Goal: Task Accomplishment & Management: Complete application form

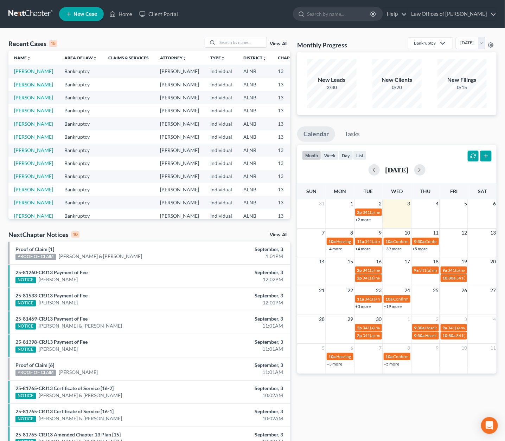
click at [18, 88] on link "[PERSON_NAME]" at bounding box center [33, 85] width 39 height 6
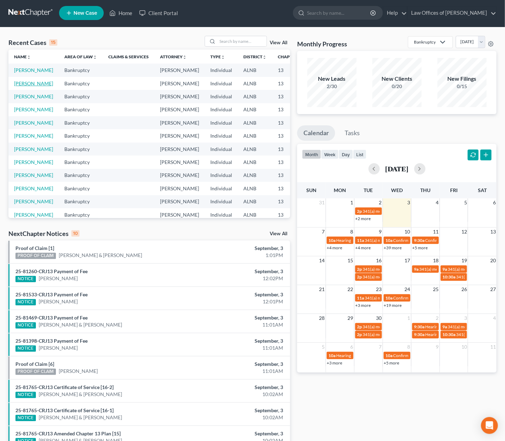
select select "4"
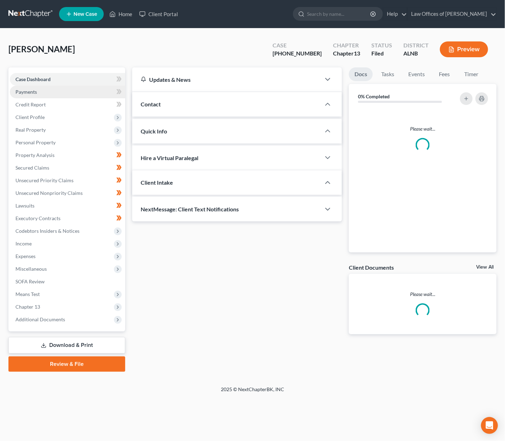
scroll to position [0, 0]
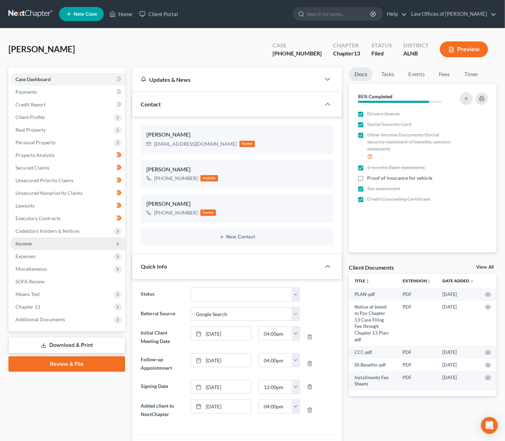
click at [34, 238] on span "Income" at bounding box center [67, 244] width 115 height 13
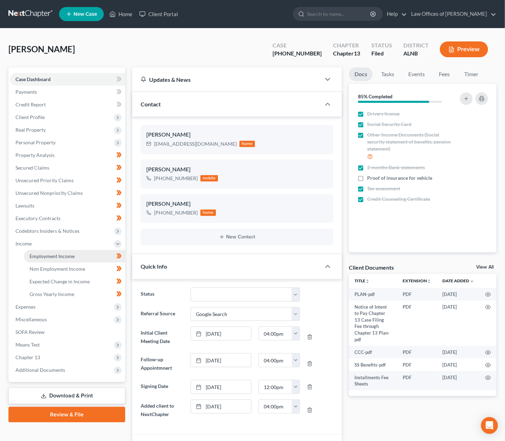
click at [51, 253] on span "Employment Income" at bounding box center [52, 256] width 45 height 6
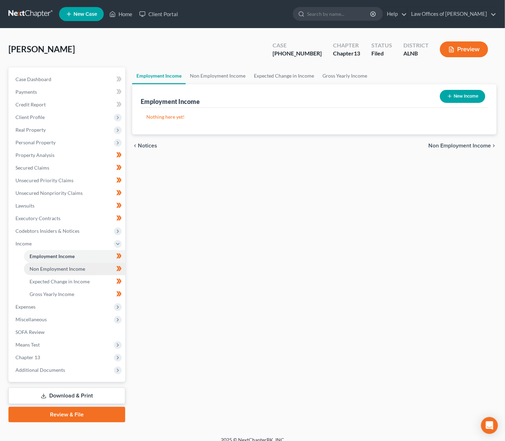
click at [78, 266] on span "Non Employment Income" at bounding box center [58, 269] width 56 height 6
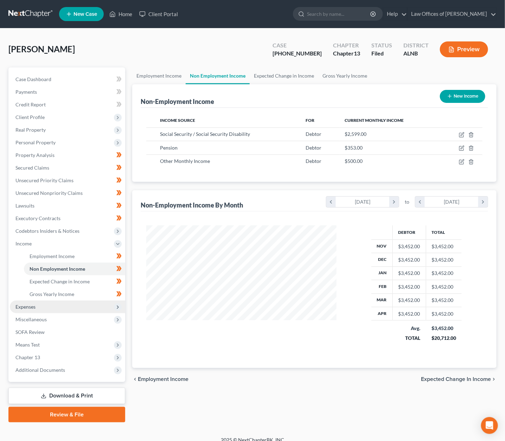
click at [64, 305] on span "Expenses" at bounding box center [67, 307] width 115 height 13
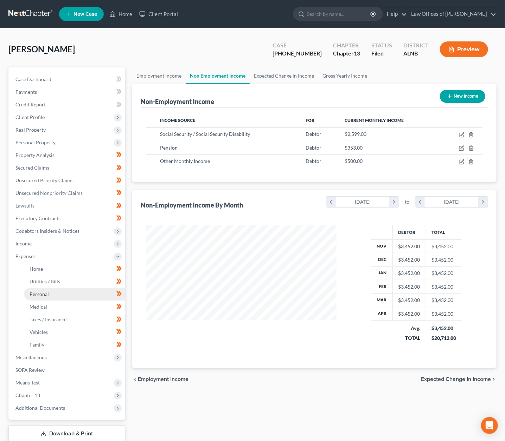
click at [50, 290] on link "Personal" at bounding box center [74, 294] width 101 height 13
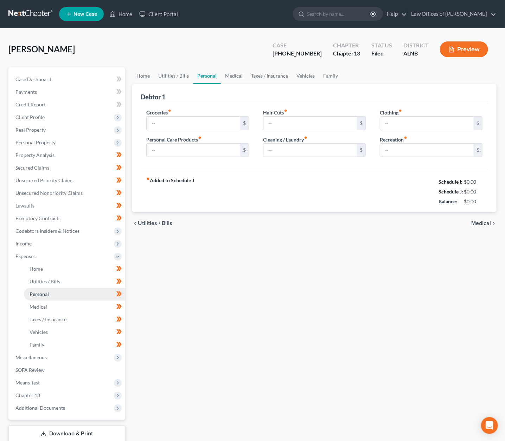
type input "340.00"
type input "50.00"
type input "0.00"
type input "20.00"
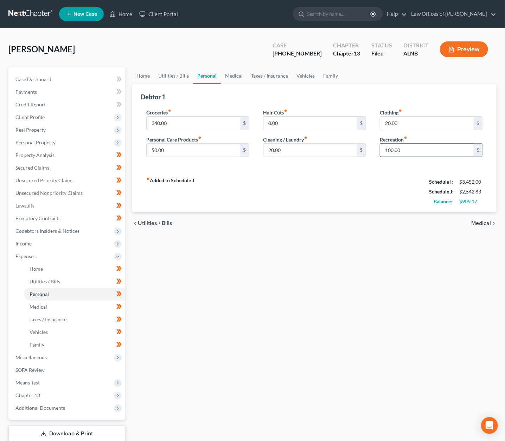
click at [392, 151] on input "100.00" at bounding box center [426, 150] width 93 height 13
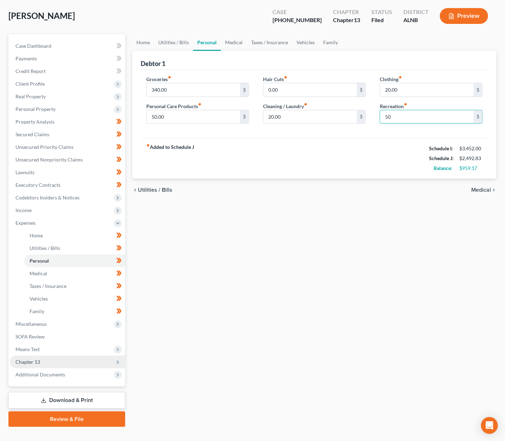
scroll to position [33, 0]
click at [73, 393] on link "Download & Print" at bounding box center [66, 401] width 117 height 17
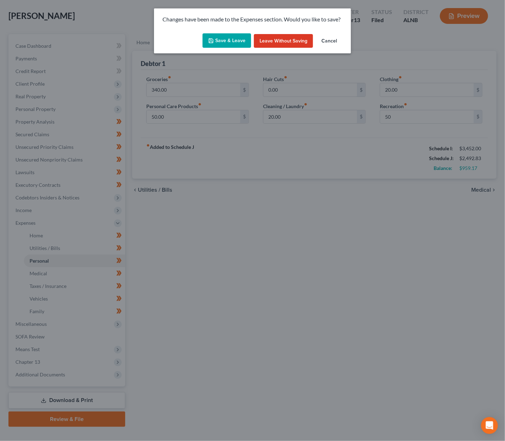
click at [232, 41] on button "Save & Leave" at bounding box center [226, 40] width 48 height 15
type input "50.00"
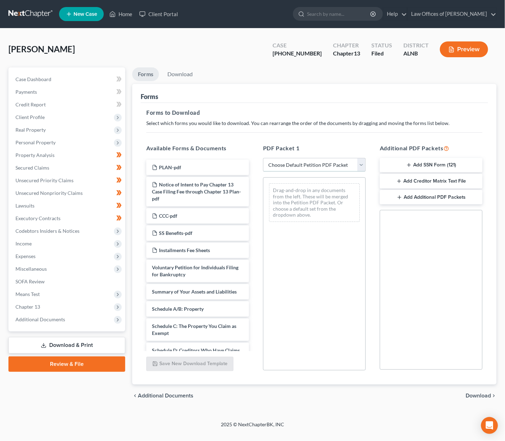
select select "2"
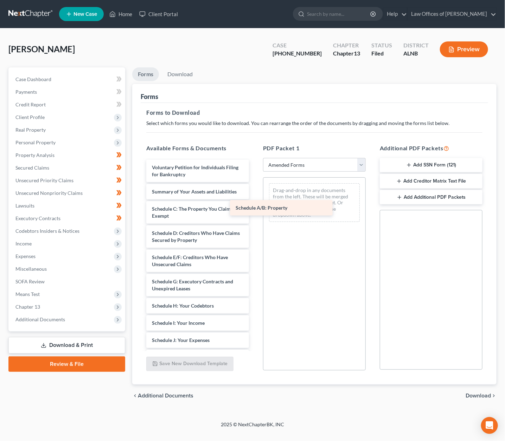
drag, startPoint x: 198, startPoint y: 208, endPoint x: 309, endPoint y: 207, distance: 110.4
click at [254, 207] on div "Schedule A/B: Property Voluntary Petition for Individuals Filing for Bankruptcy…" at bounding box center [198, 328] width 114 height 337
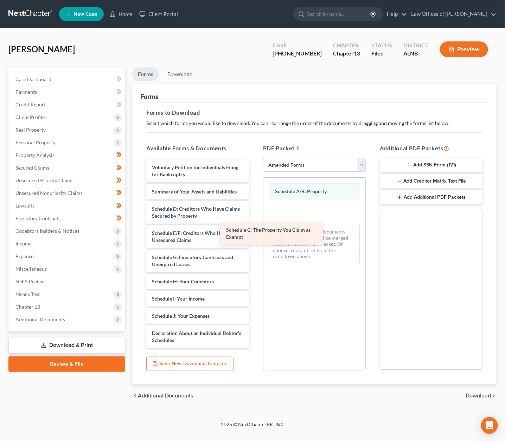
drag, startPoint x: 205, startPoint y: 209, endPoint x: 312, endPoint y: 227, distance: 108.0
click at [254, 227] on div "Schedule C: The Property You Claim as Exempt Voluntary Petition for Individuals…" at bounding box center [198, 316] width 114 height 313
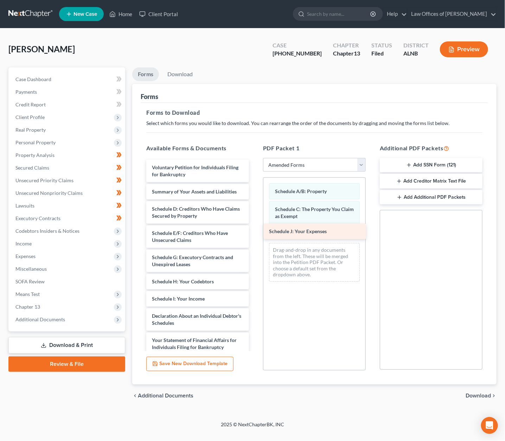
drag, startPoint x: 185, startPoint y: 305, endPoint x: 302, endPoint y: 227, distance: 141.0
click at [254, 227] on div "Schedule J: Your Expenses Voluntary Petition for Individuals Filing for Bankrup…" at bounding box center [198, 308] width 114 height 296
click at [477, 393] on span "Download" at bounding box center [477, 396] width 25 height 6
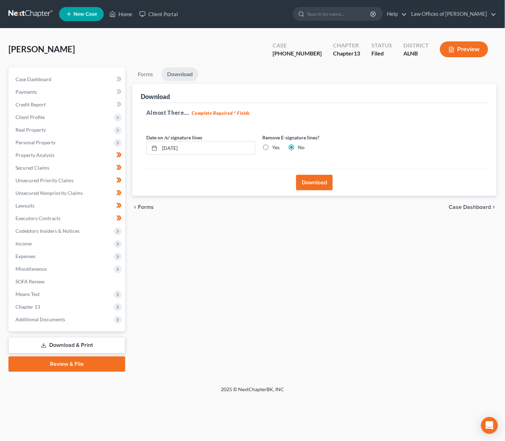
click at [320, 175] on button "Download" at bounding box center [314, 182] width 37 height 15
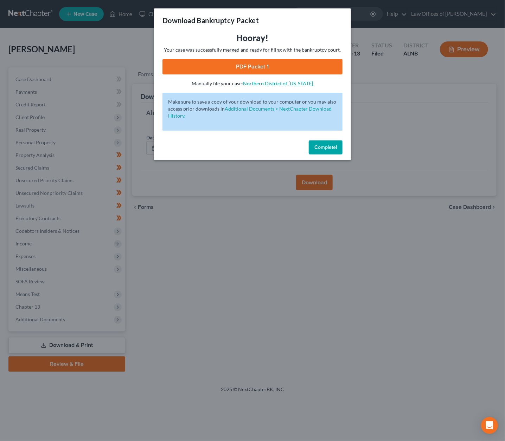
click at [235, 65] on link "PDF Packet 1" at bounding box center [252, 66] width 180 height 15
click at [324, 147] on span "Complete!" at bounding box center [325, 147] width 22 height 6
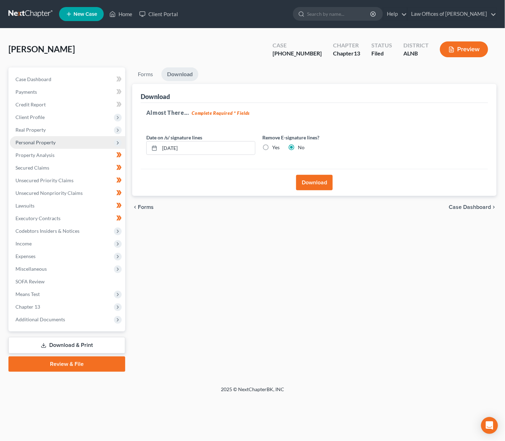
click at [41, 141] on span "Personal Property" at bounding box center [35, 143] width 40 height 6
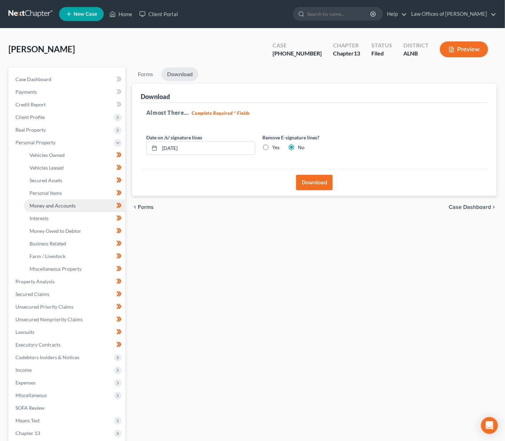
click at [55, 203] on span "Money and Accounts" at bounding box center [53, 206] width 46 height 6
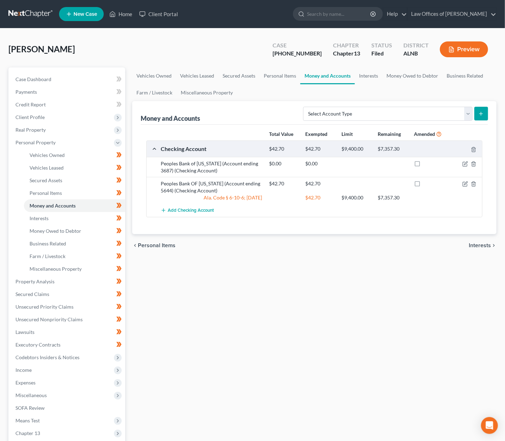
scroll to position [3, 0]
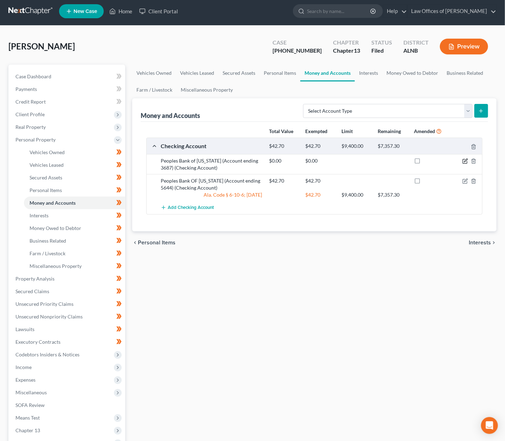
click at [464, 160] on icon "button" at bounding box center [465, 161] width 6 height 6
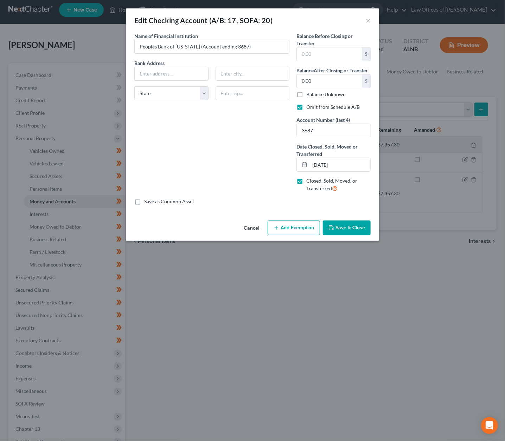
click at [348, 226] on button "Save & Close" at bounding box center [347, 228] width 48 height 15
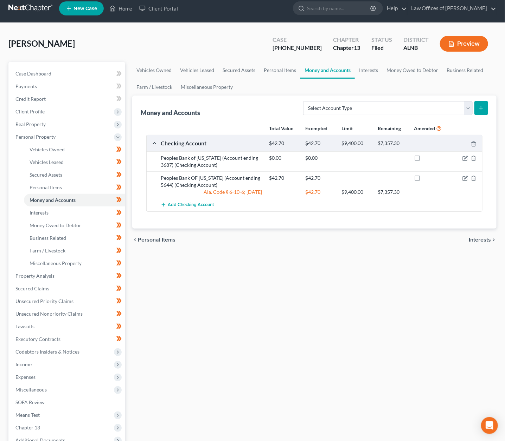
scroll to position [6, 0]
select select "checking"
click at [483, 108] on icon "submit" at bounding box center [481, 108] width 6 height 6
click at [375, 71] on link "Interests" at bounding box center [368, 70] width 27 height 17
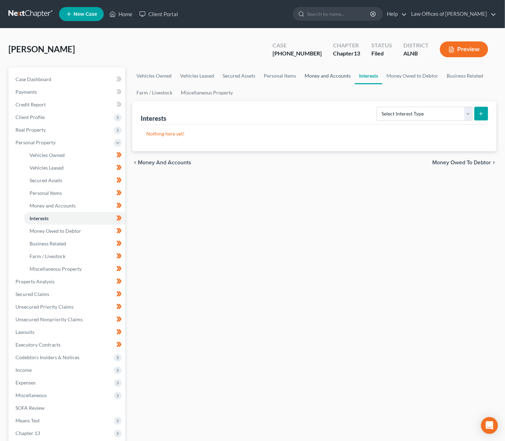
click at [328, 75] on link "Money and Accounts" at bounding box center [327, 75] width 54 height 17
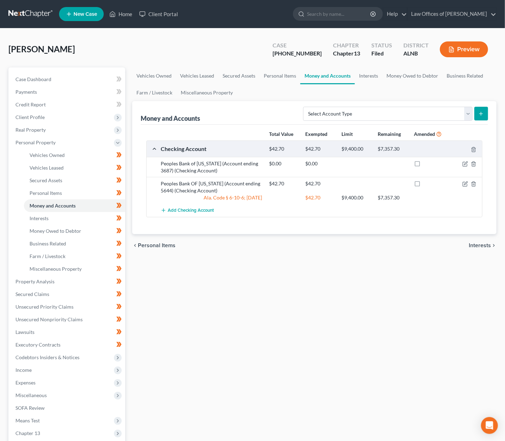
click at [477, 112] on button "submit" at bounding box center [481, 114] width 14 height 14
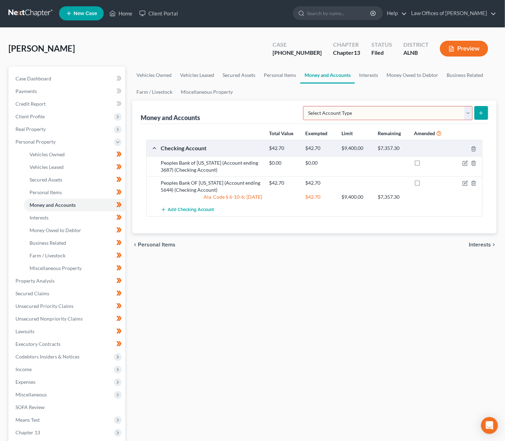
select select "checking"
click at [482, 116] on button "submit" at bounding box center [481, 113] width 14 height 14
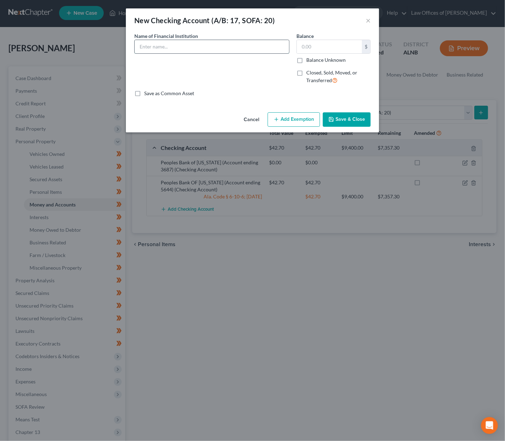
click at [252, 44] on input "text" at bounding box center [212, 46] width 154 height 13
type input "Listerhill Credit Union (Account ending 3950)"
type input "0"
click at [342, 110] on div "Cancel Add Exemption Save & Close" at bounding box center [252, 121] width 253 height 23
click at [341, 116] on button "Save & Close" at bounding box center [347, 119] width 48 height 15
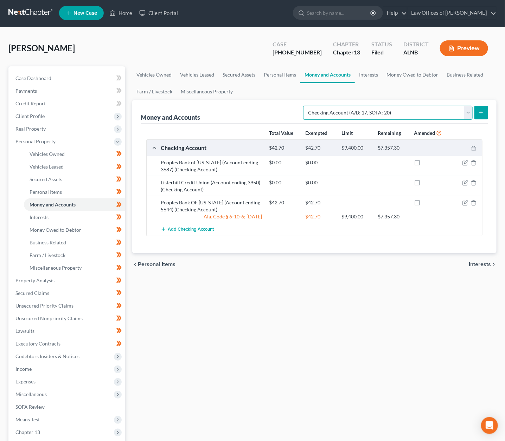
select select "savings"
click at [485, 110] on button "submit" at bounding box center [481, 113] width 14 height 14
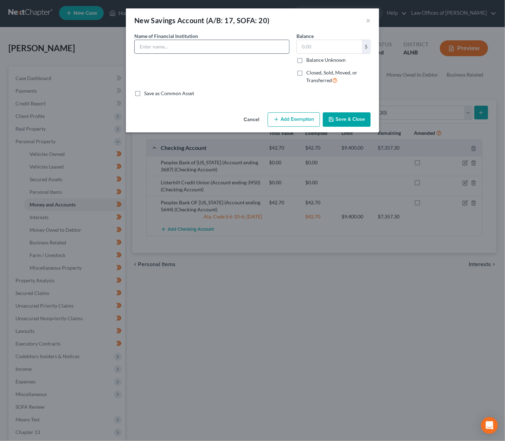
click at [251, 48] on input "text" at bounding box center [212, 46] width 154 height 13
type input "Listerhill Credit Union (Account ending 3950-0000)"
type input "5"
click at [297, 119] on button "Add Exemption" at bounding box center [293, 119] width 52 height 15
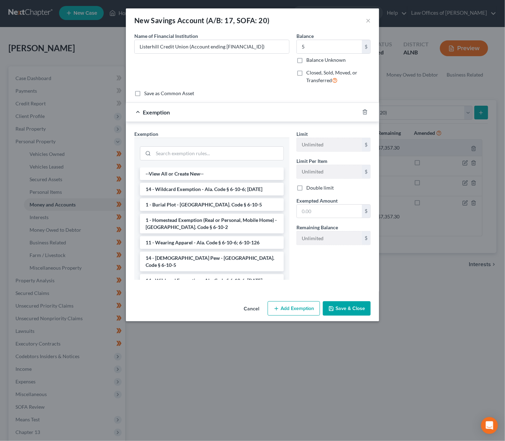
drag, startPoint x: 204, startPoint y: 186, endPoint x: 209, endPoint y: 186, distance: 4.6
click at [205, 186] on li "14 - Wildcard Exemption - Ala. Code § 6-10-6; [DATE]" at bounding box center [212, 189] width 144 height 13
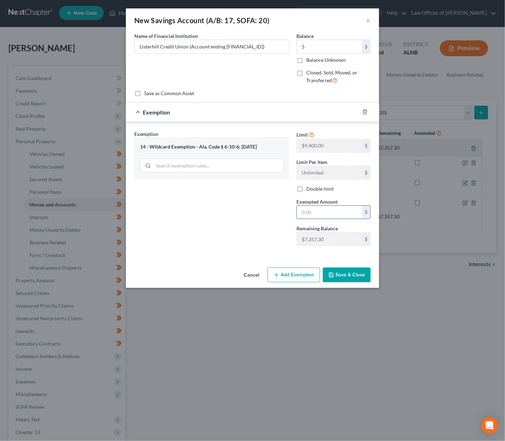
click at [317, 210] on input "text" at bounding box center [329, 212] width 65 height 13
type input "6"
type input "5"
click at [346, 273] on button "Save & Close" at bounding box center [347, 275] width 48 height 15
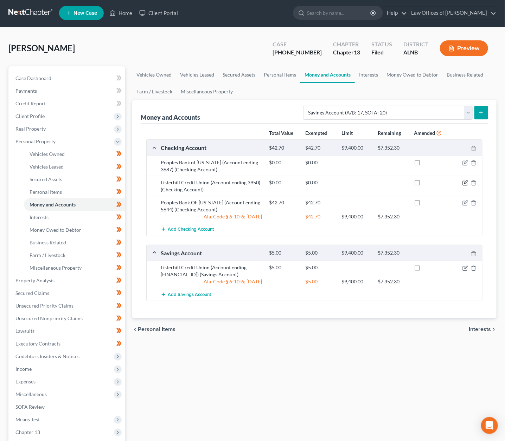
click at [465, 180] on icon "button" at bounding box center [465, 183] width 6 height 6
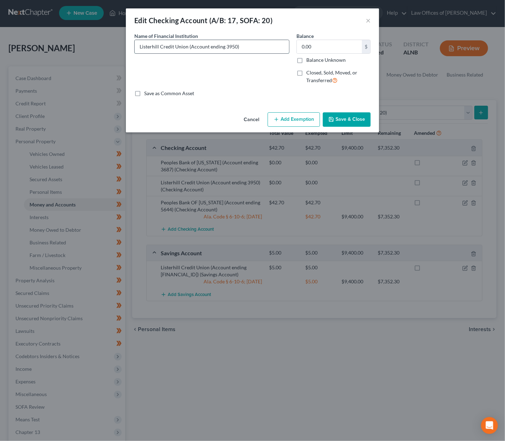
click at [234, 47] on input "Listerhill Credit Union (Account ending 3950)" at bounding box center [212, 46] width 154 height 13
type input "Listerhill Credit Union (Account ending 3950-0001)"
click at [338, 118] on button "Save & Close" at bounding box center [347, 119] width 48 height 15
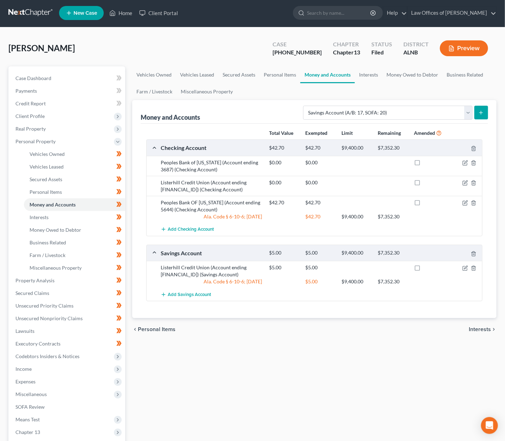
click at [464, 47] on button "Preview" at bounding box center [464, 48] width 48 height 16
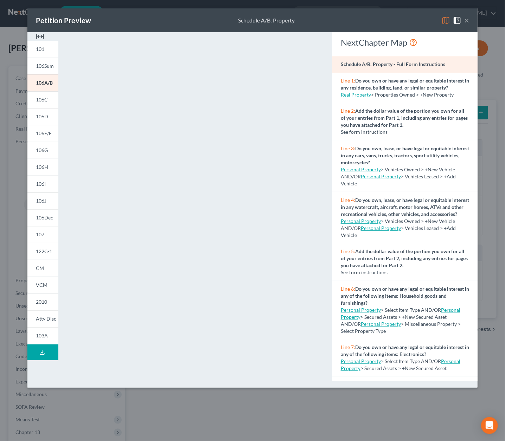
click at [461, 23] on div "×" at bounding box center [454, 20] width 27 height 8
click at [462, 24] on div "×" at bounding box center [454, 20] width 27 height 8
click at [465, 23] on button "×" at bounding box center [466, 20] width 5 height 8
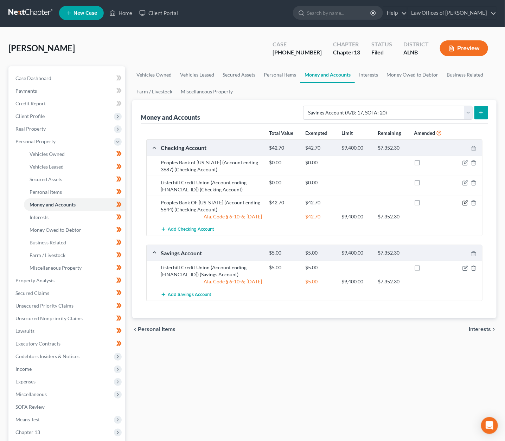
click at [466, 200] on icon "button" at bounding box center [465, 203] width 6 height 6
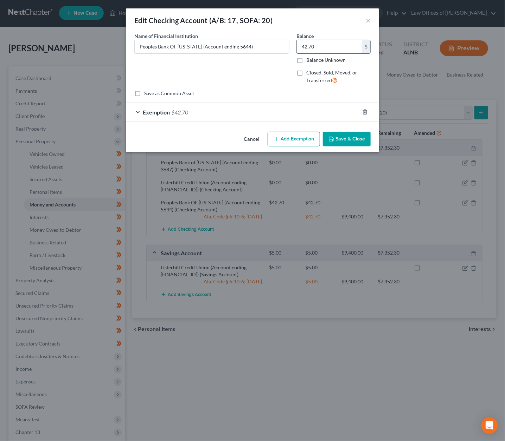
click at [307, 41] on input "42.70" at bounding box center [329, 46] width 65 height 13
type input "4"
type input "53.32"
click at [180, 111] on span "$42.70" at bounding box center [179, 112] width 17 height 7
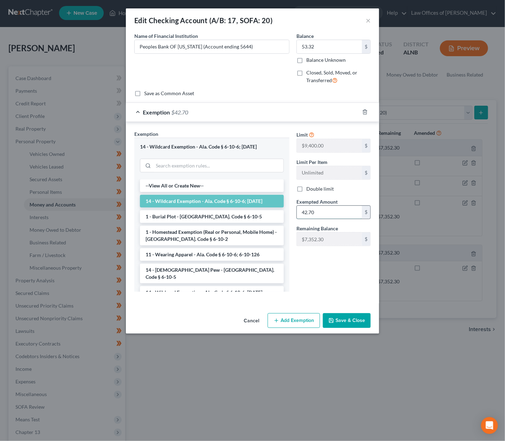
click at [324, 213] on input "42.70" at bounding box center [329, 212] width 65 height 13
type input "53.32"
click at [341, 320] on button "Save & Close" at bounding box center [347, 320] width 48 height 15
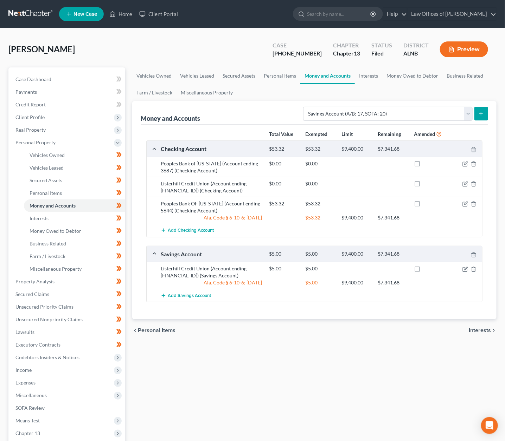
scroll to position [0, 0]
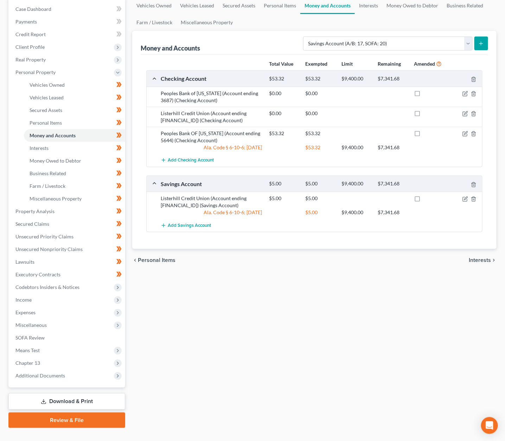
click at [81, 394] on link "Download & Print" at bounding box center [66, 402] width 117 height 17
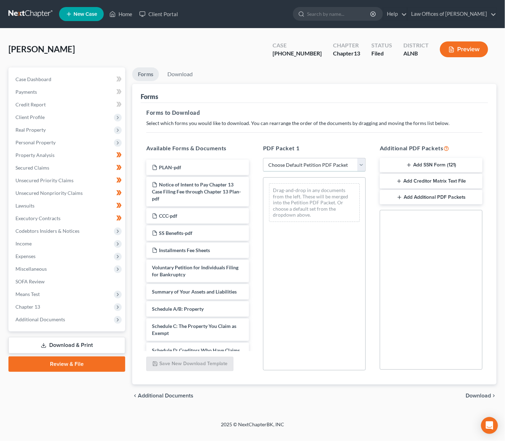
select select "2"
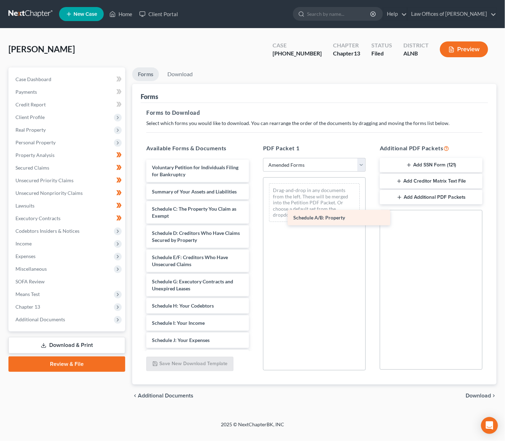
drag, startPoint x: 179, startPoint y: 205, endPoint x: 297, endPoint y: 209, distance: 117.8
click at [254, 209] on div "Schedule A/B: Property Voluntary Petition for Individuals Filing for Bankruptcy…" at bounding box center [198, 328] width 114 height 337
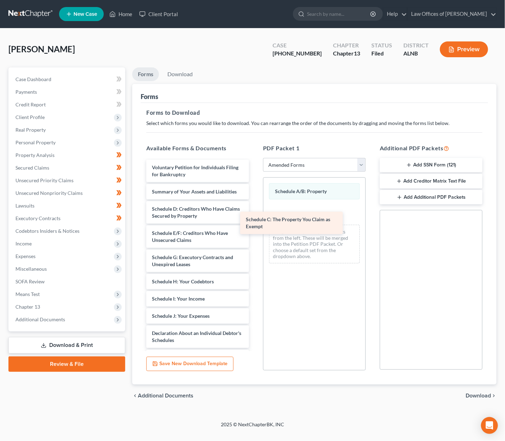
drag, startPoint x: 203, startPoint y: 203, endPoint x: 305, endPoint y: 216, distance: 103.5
click at [254, 216] on div "Schedule C: The Property You Claim as Exempt Voluntary Petition for Individuals…" at bounding box center [198, 316] width 114 height 313
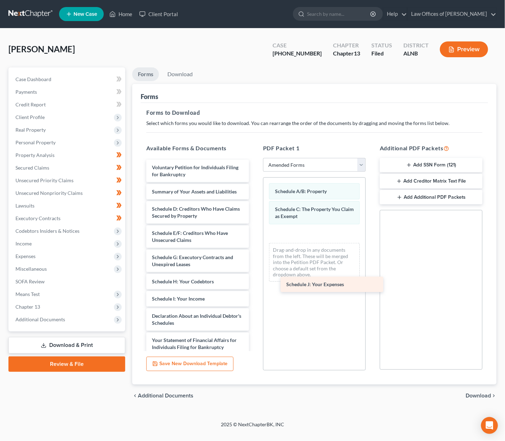
drag, startPoint x: 200, startPoint y: 309, endPoint x: 333, endPoint y: 283, distance: 135.6
click at [254, 283] on div "Schedule J: Your Expenses Voluntary Petition for Individuals Filing for Bankrup…" at bounding box center [198, 308] width 114 height 296
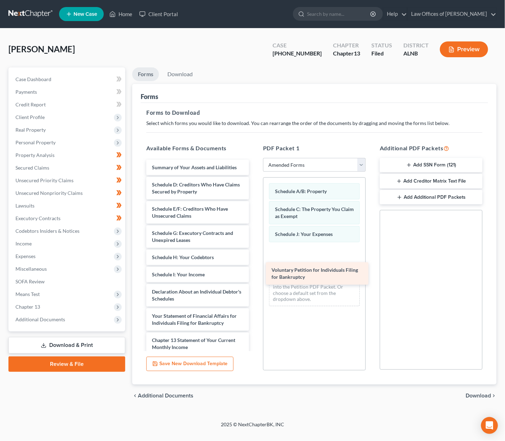
drag, startPoint x: 189, startPoint y: 174, endPoint x: 310, endPoint y: 276, distance: 157.4
click at [254, 276] on div "Voluntary Petition for Individuals Filing for Bankruptcy Voluntary Petition for…" at bounding box center [198, 295] width 114 height 271
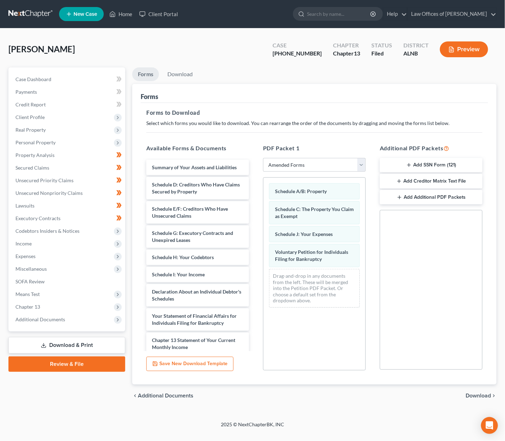
click at [486, 396] on span "Download" at bounding box center [477, 396] width 25 height 6
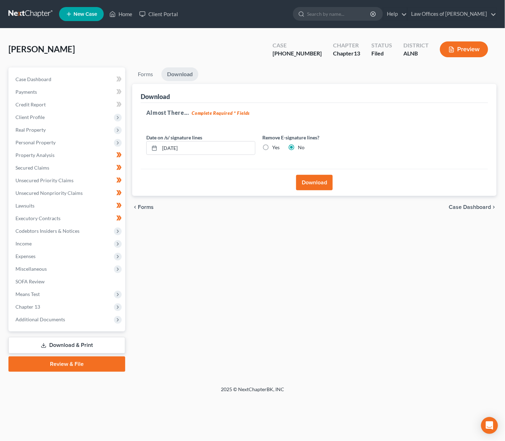
click at [308, 182] on button "Download" at bounding box center [314, 182] width 37 height 15
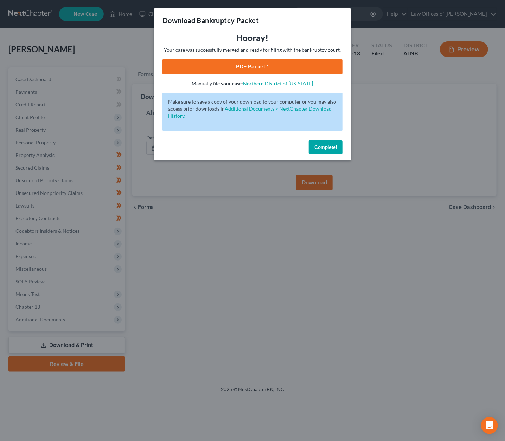
click at [290, 66] on link "PDF Packet 1" at bounding box center [252, 66] width 180 height 15
click at [328, 141] on button "Complete!" at bounding box center [326, 148] width 34 height 14
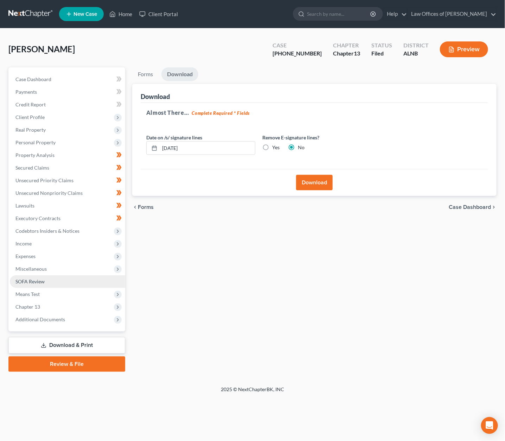
click at [28, 279] on span "SOFA Review" at bounding box center [29, 282] width 29 height 6
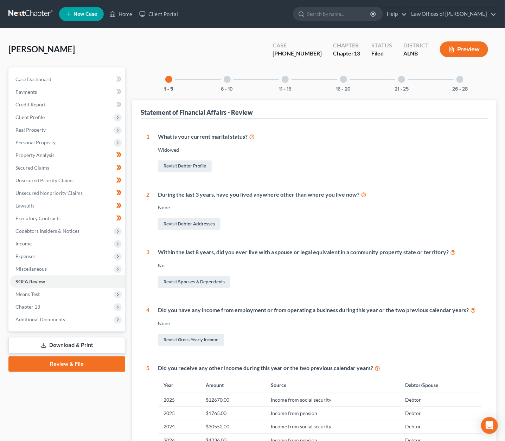
click at [65, 337] on link "Download & Print" at bounding box center [66, 345] width 117 height 17
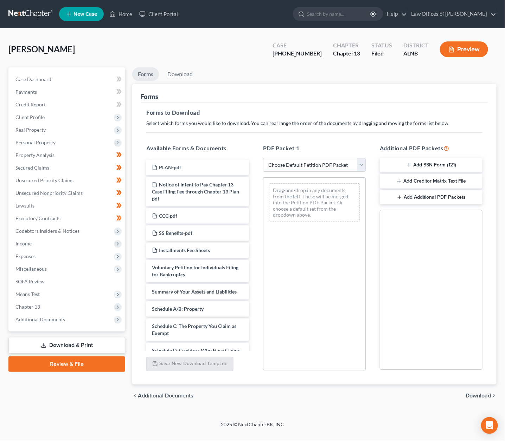
select select "2"
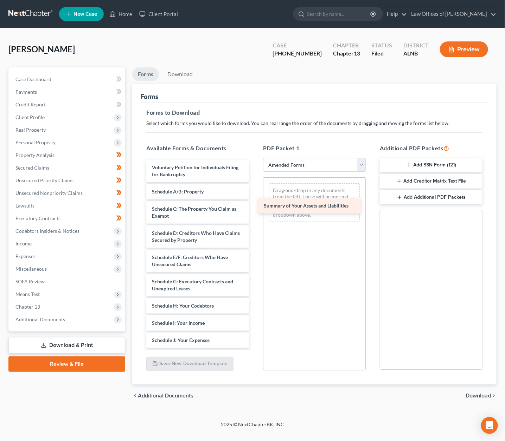
drag, startPoint x: 187, startPoint y: 189, endPoint x: 299, endPoint y: 205, distance: 114.0
click at [254, 205] on div "Summary of Your Assets and Liabilities Voluntary Petition for Individuals Filin…" at bounding box center [198, 328] width 114 height 337
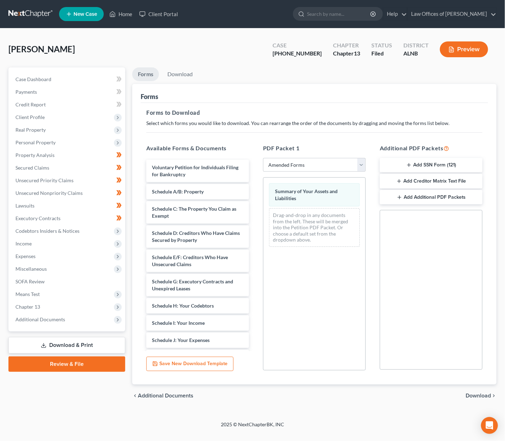
drag, startPoint x: 474, startPoint y: 393, endPoint x: 471, endPoint y: 390, distance: 4.2
click at [474, 393] on span "Download" at bounding box center [477, 396] width 25 height 6
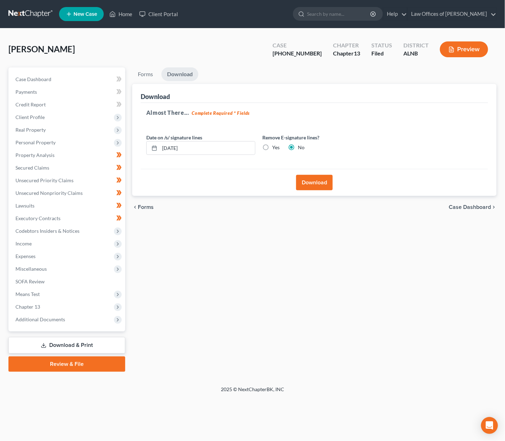
scroll to position [0, 0]
click at [319, 180] on button "Download" at bounding box center [314, 182] width 37 height 15
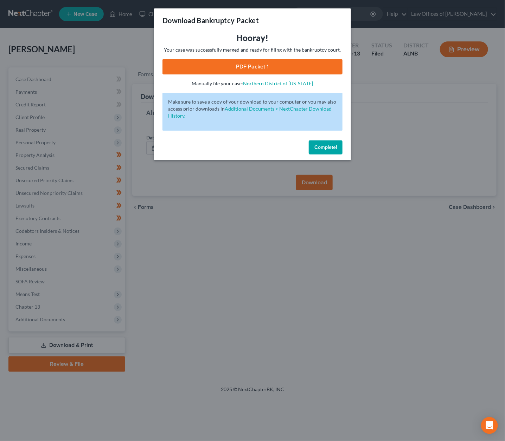
click at [249, 66] on link "PDF Packet 1" at bounding box center [252, 66] width 180 height 15
click at [363, 93] on div "Download Bankruptcy Packet Hooray! Your case was successfully merged and ready …" at bounding box center [252, 220] width 505 height 441
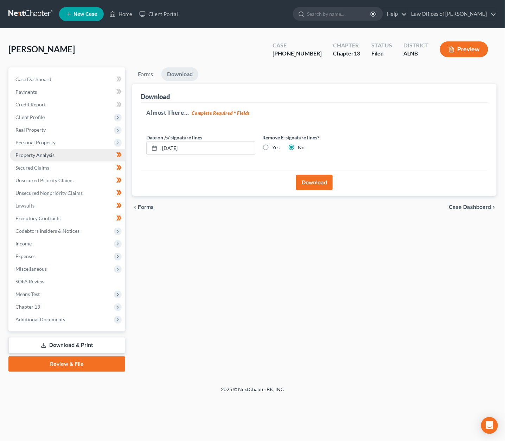
click at [45, 152] on span "Property Analysis" at bounding box center [34, 155] width 39 height 6
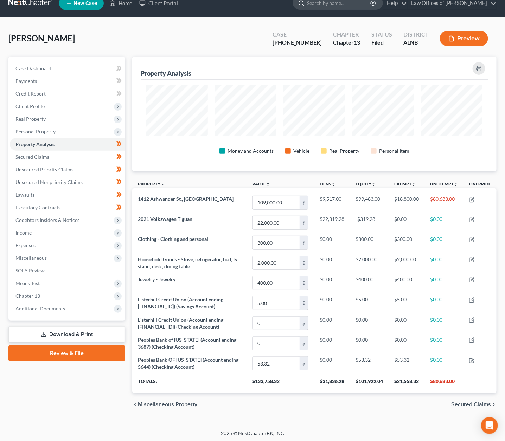
click at [328, 4] on input "search" at bounding box center [339, 2] width 64 height 13
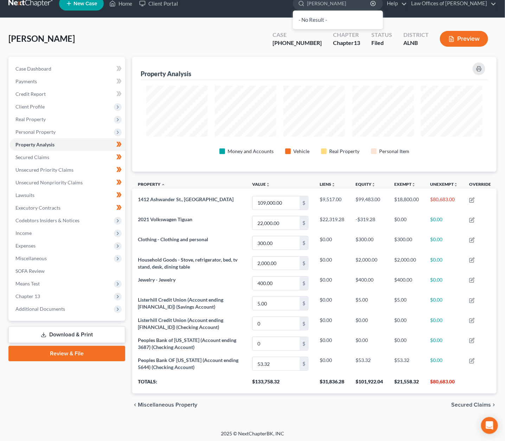
type input "bourdeaux"
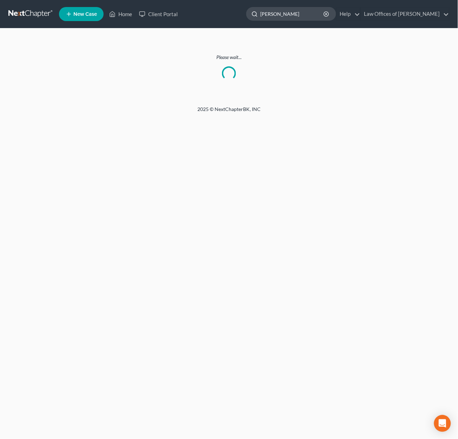
click at [292, 14] on input "bourdeaux" at bounding box center [292, 13] width 64 height 13
type input "Latonya"
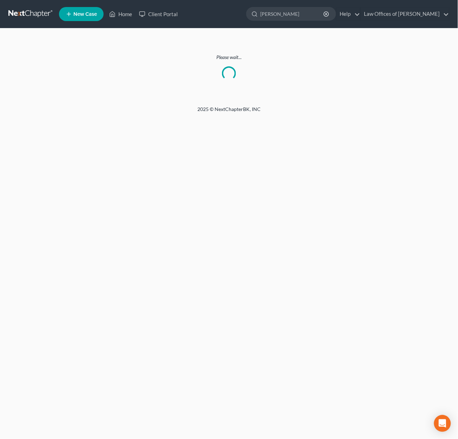
click at [19, 15] on link at bounding box center [30, 14] width 45 height 13
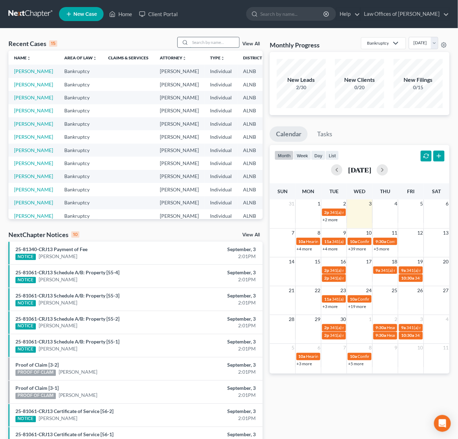
click at [216, 45] on input "search" at bounding box center [214, 42] width 49 height 10
click at [257, 44] on link "View All" at bounding box center [251, 43] width 18 height 5
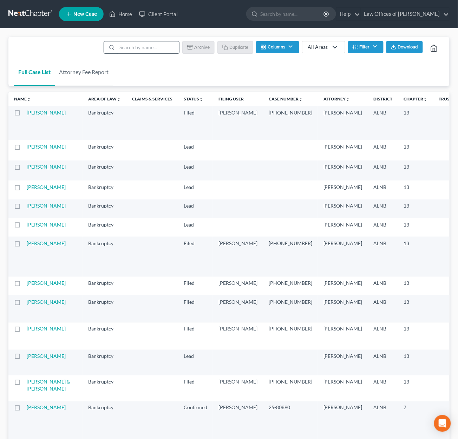
click at [158, 45] on input "search" at bounding box center [148, 47] width 62 height 12
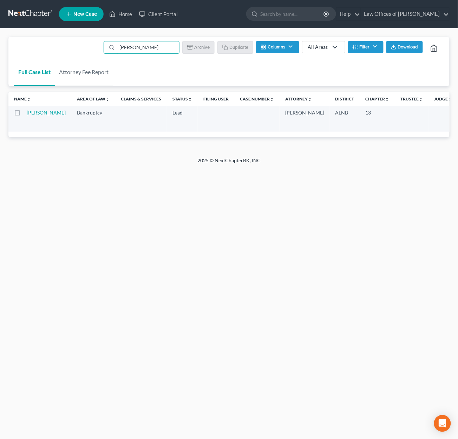
type input "bou"
click at [37, 113] on link "[PERSON_NAME]" at bounding box center [46, 113] width 39 height 6
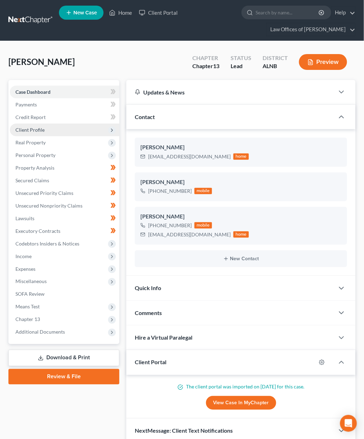
click at [54, 130] on span "Client Profile" at bounding box center [65, 130] width 110 height 13
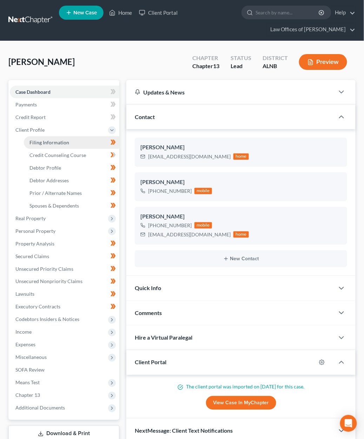
click at [55, 136] on link "Filing Information" at bounding box center [72, 142] width 96 height 13
select select "1"
select select "0"
select select "3"
select select "1"
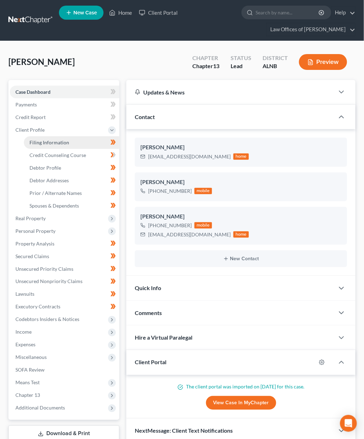
select select "0"
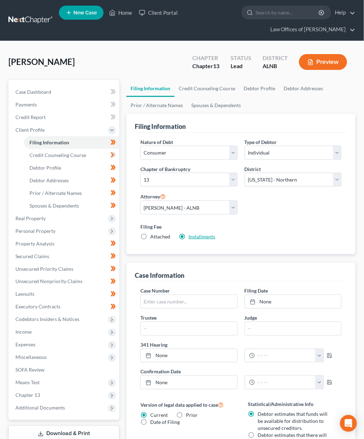
click at [195, 235] on link "Installments" at bounding box center [202, 237] width 27 height 6
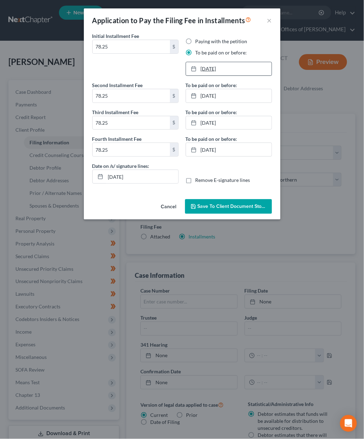
click at [209, 68] on link "[DATE]" at bounding box center [229, 68] width 86 height 13
click at [211, 94] on link "[DATE]" at bounding box center [229, 95] width 86 height 13
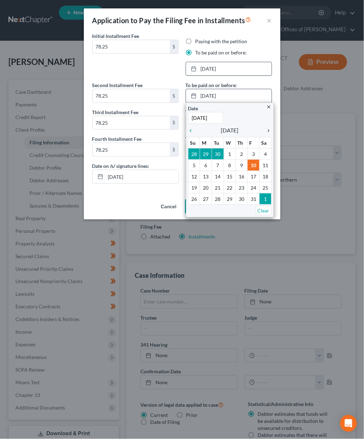
click at [266, 128] on icon "chevron_right" at bounding box center [267, 131] width 9 height 6
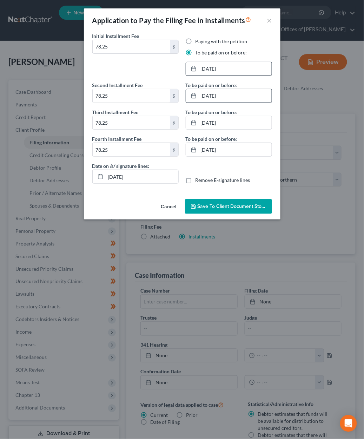
click at [219, 68] on link "[DATE]" at bounding box center [229, 68] width 86 height 13
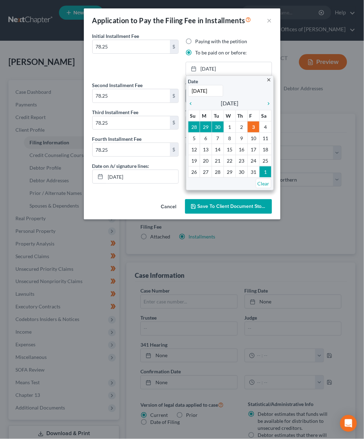
click at [269, 41] on div "Paying with the petition" at bounding box center [229, 41] width 86 height 7
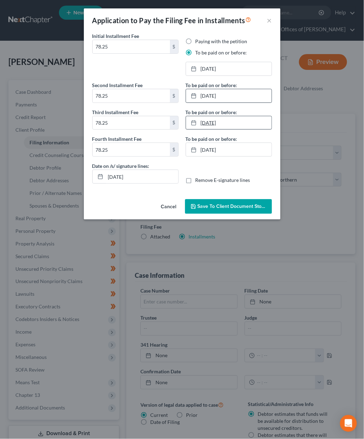
click at [215, 118] on link "[DATE]" at bounding box center [229, 122] width 86 height 13
click at [235, 144] on link "[DATE]" at bounding box center [229, 149] width 86 height 13
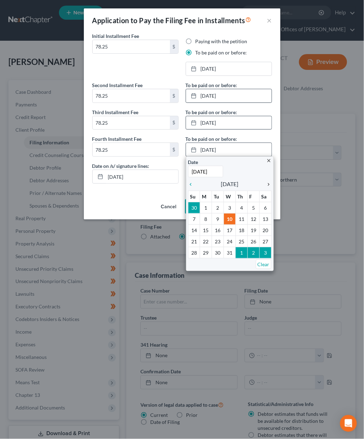
click at [267, 182] on icon "chevron_right" at bounding box center [267, 185] width 9 height 6
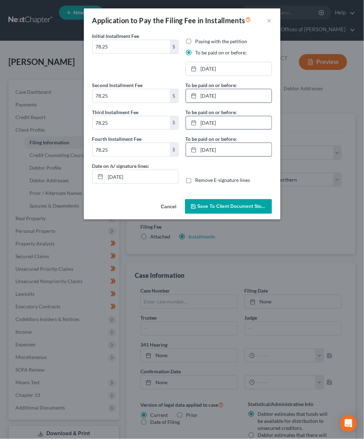
click at [247, 207] on span "Save to Client Document Storage" at bounding box center [235, 206] width 75 height 6
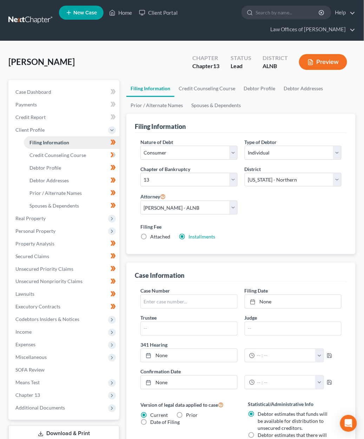
click at [48, 140] on span "Filing Information" at bounding box center [50, 143] width 40 height 6
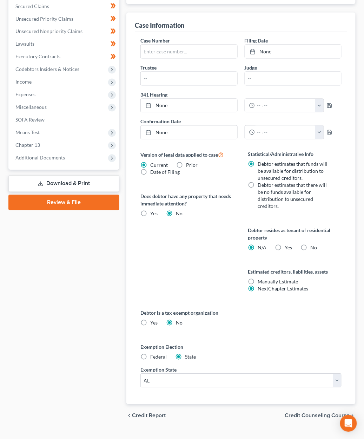
scroll to position [250, 0]
click at [285, 245] on label "Yes Yes" at bounding box center [288, 248] width 7 height 7
click at [288, 245] on input "Yes Yes" at bounding box center [290, 247] width 5 height 5
radio input "true"
radio input "false"
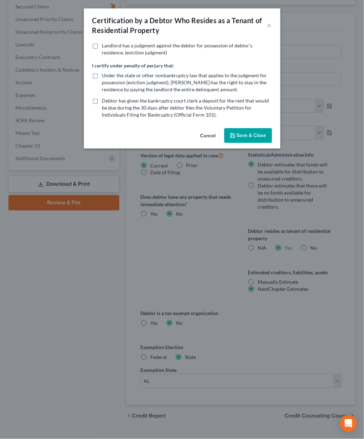
click at [237, 133] on button "Save & Close" at bounding box center [249, 135] width 48 height 15
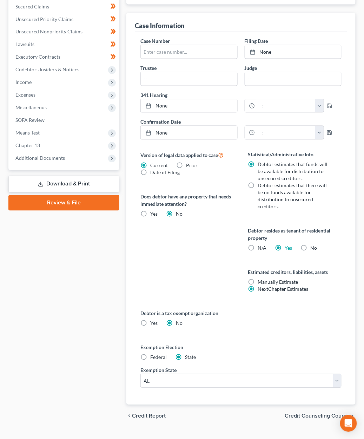
drag, startPoint x: 158, startPoint y: 101, endPoint x: 181, endPoint y: 92, distance: 24.6
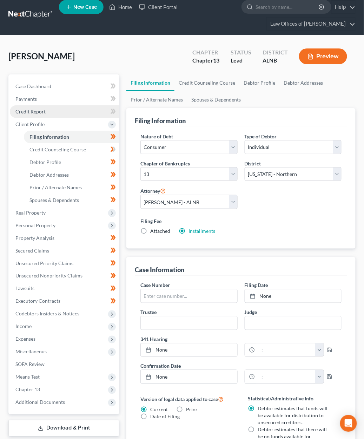
scroll to position [1, 0]
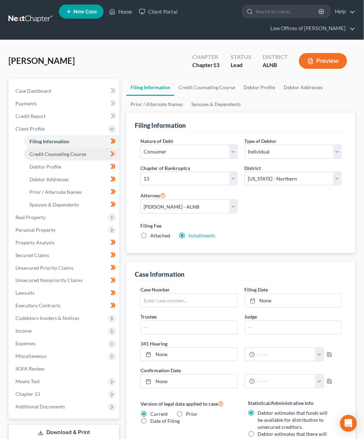
click at [76, 151] on span "Credit Counseling Course" at bounding box center [58, 154] width 57 height 6
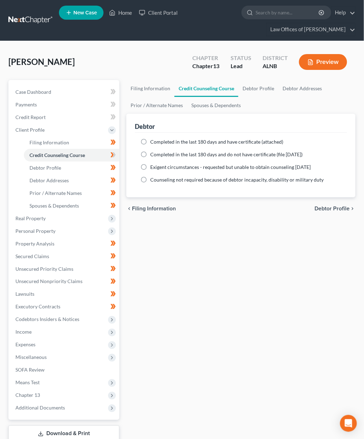
click at [175, 140] on span "Completed in the last 180 days and have certificate (attached)" at bounding box center [216, 142] width 133 height 6
click at [158, 140] on input "Completed in the last 180 days and have certificate (attached)" at bounding box center [155, 140] width 5 height 5
radio input "true"
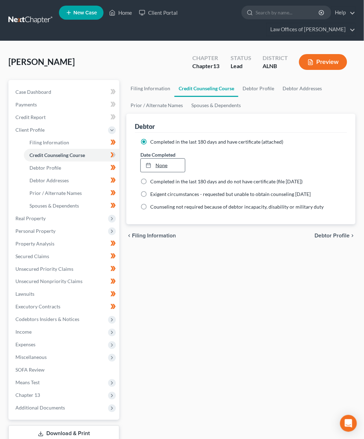
click at [160, 160] on link "None" at bounding box center [163, 165] width 44 height 13
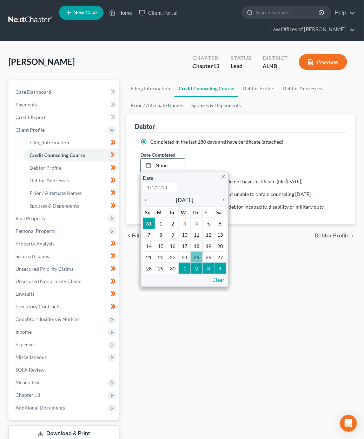
type input "[DATE]"
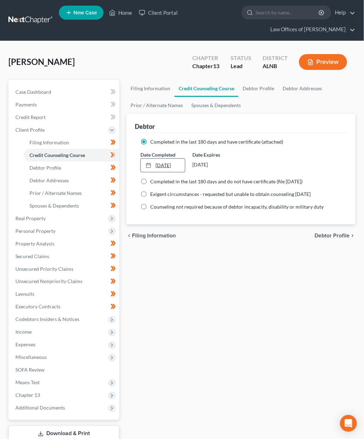
click at [161, 165] on link "[DATE]" at bounding box center [163, 165] width 44 height 13
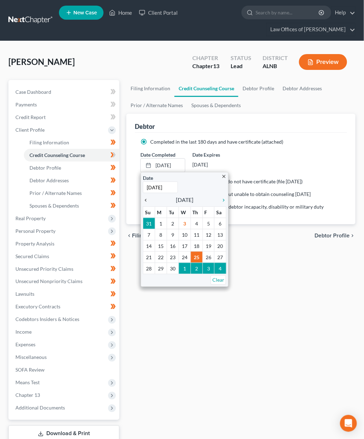
click at [143, 200] on icon "chevron_left" at bounding box center [147, 201] width 9 height 6
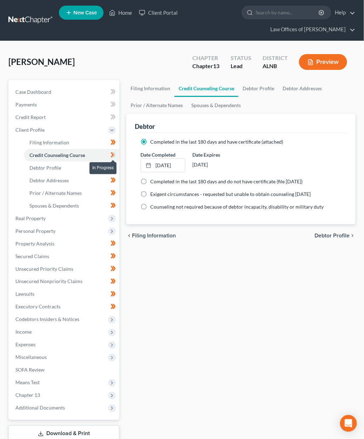
click at [111, 152] on icon at bounding box center [113, 155] width 5 height 9
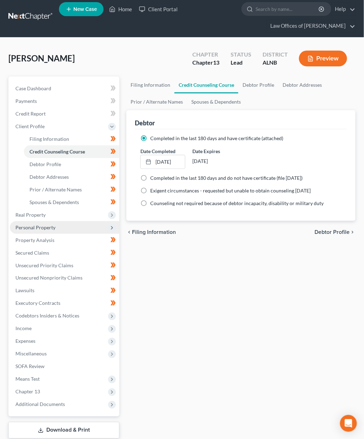
scroll to position [5, 0]
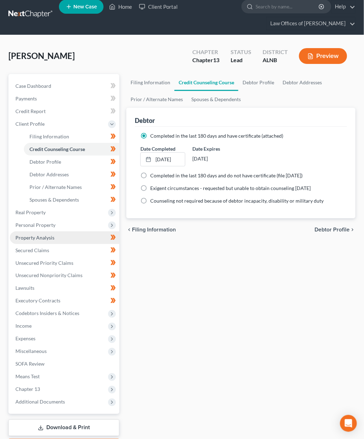
click at [56, 232] on link "Property Analysis" at bounding box center [65, 238] width 110 height 13
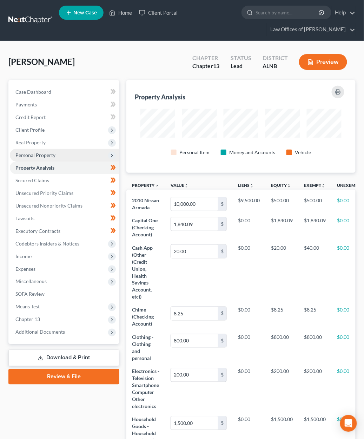
click at [43, 155] on span "Personal Property" at bounding box center [35, 155] width 40 height 6
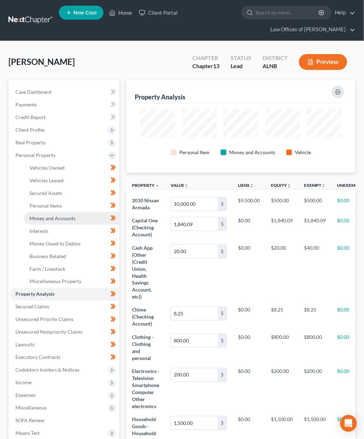
click at [65, 216] on span "Money and Accounts" at bounding box center [53, 218] width 46 height 6
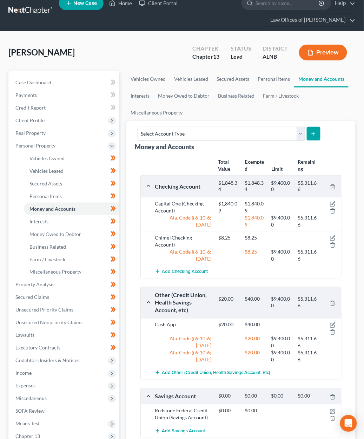
scroll to position [9, 0]
click at [334, 202] on icon "button" at bounding box center [333, 203] width 3 height 3
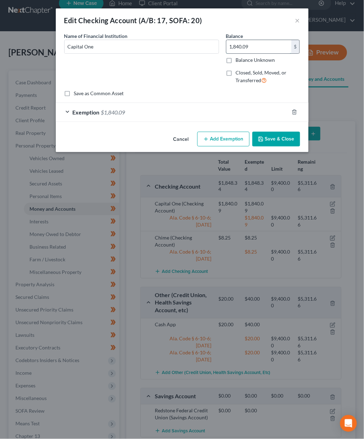
click at [267, 44] on input "1,840.09" at bounding box center [259, 46] width 65 height 13
type input "0"
click at [227, 137] on button "Add Exemption" at bounding box center [224, 139] width 52 height 15
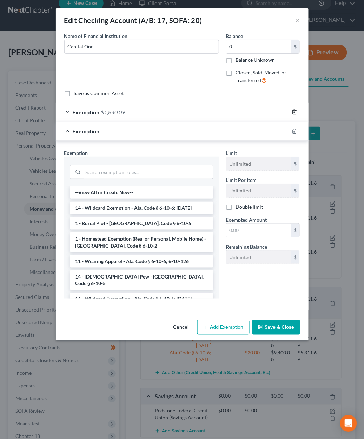
click at [293, 110] on icon "button" at bounding box center [295, 112] width 6 height 6
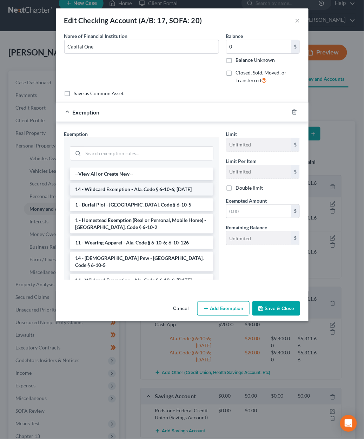
click at [140, 186] on li "14 - Wildcard Exemption - Ala. Code § 6-10-6; [DATE]" at bounding box center [142, 189] width 144 height 13
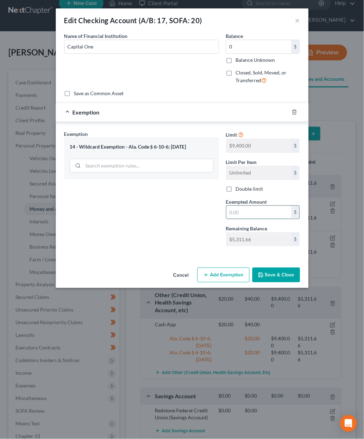
click at [246, 208] on input "text" at bounding box center [259, 212] width 65 height 13
type input "0"
click at [277, 277] on button "Save & Close" at bounding box center [277, 275] width 48 height 15
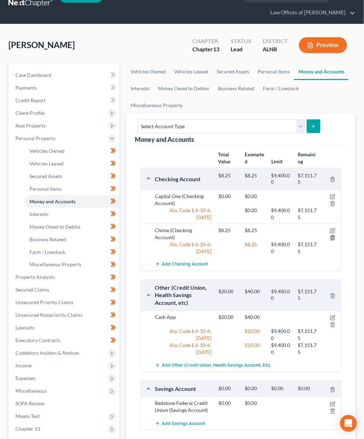
scroll to position [18, 0]
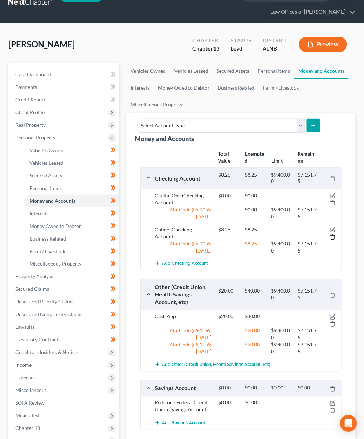
click at [332, 234] on icon "button" at bounding box center [333, 237] width 6 height 6
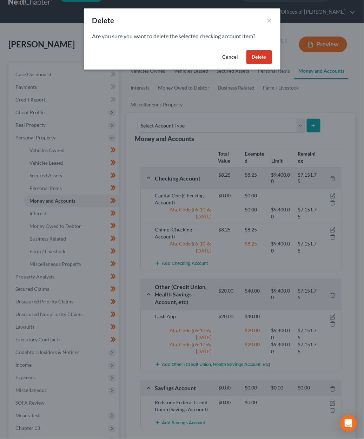
click at [231, 56] on button "Cancel" at bounding box center [230, 57] width 27 height 14
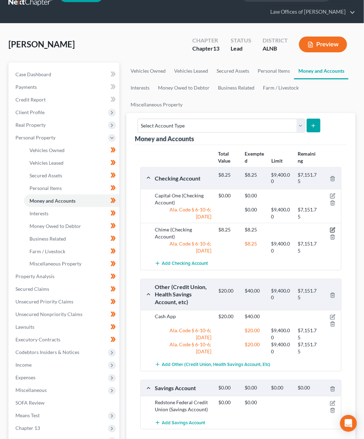
click at [334, 227] on icon "button" at bounding box center [333, 230] width 6 height 6
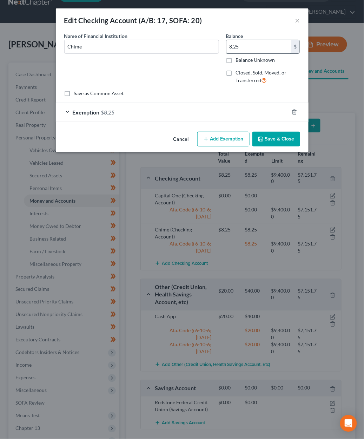
click at [234, 48] on input "8.25" at bounding box center [259, 46] width 65 height 13
type input "0"
click at [270, 140] on button "Save & Close" at bounding box center [277, 139] width 48 height 15
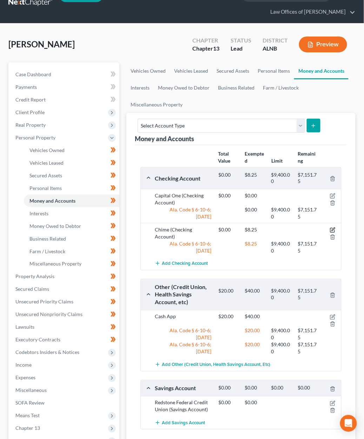
click at [335, 227] on icon "button" at bounding box center [333, 230] width 6 height 6
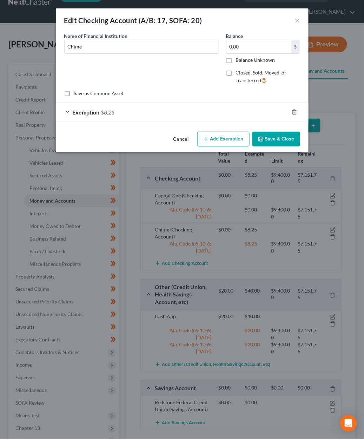
click at [254, 111] on div "Exemption $8.25" at bounding box center [172, 112] width 233 height 19
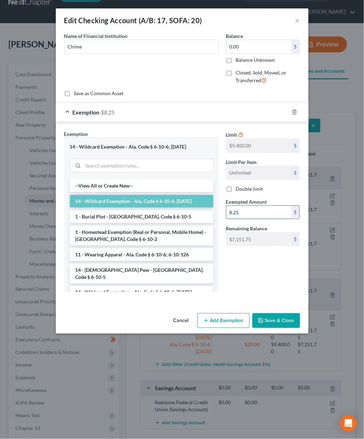
click at [271, 208] on input "8.25" at bounding box center [259, 212] width 65 height 13
type input "0"
click at [266, 322] on button "Save & Close" at bounding box center [277, 320] width 48 height 15
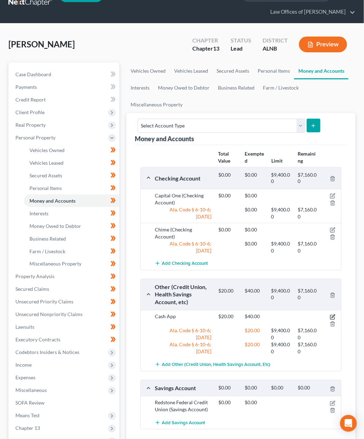
click at [334, 315] on icon "button" at bounding box center [333, 318] width 6 height 6
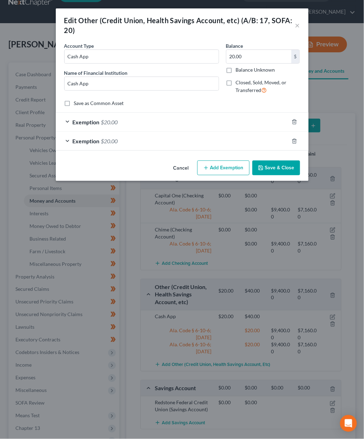
click at [300, 120] on div at bounding box center [299, 121] width 20 height 11
click at [298, 121] on div at bounding box center [299, 121] width 20 height 11
click at [296, 122] on icon "button" at bounding box center [295, 122] width 6 height 6
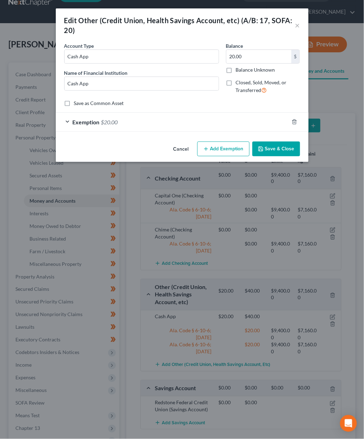
click at [280, 151] on button "Save & Close" at bounding box center [277, 149] width 48 height 15
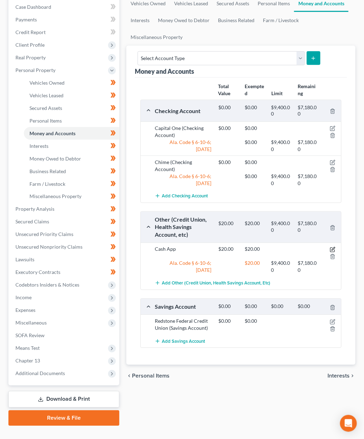
scroll to position [85, 0]
click at [333, 248] on icon "button" at bounding box center [333, 249] width 3 height 3
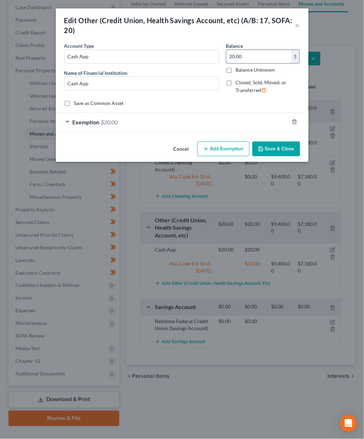
click at [275, 57] on input "20.00" at bounding box center [259, 56] width 65 height 13
type input "11"
click at [109, 122] on span "$20.00" at bounding box center [109, 122] width 17 height 7
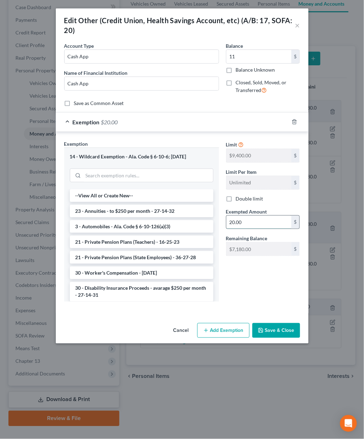
click at [237, 221] on input "20.00" at bounding box center [259, 222] width 65 height 13
type input "11"
click at [288, 327] on button "Save & Close" at bounding box center [277, 330] width 48 height 15
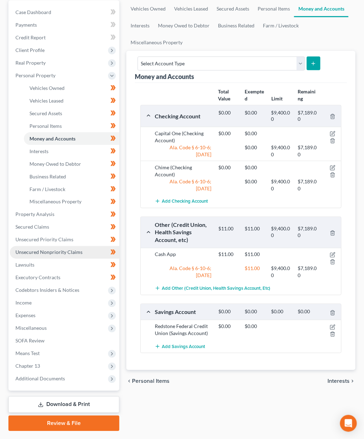
scroll to position [80, 1]
click at [35, 249] on span "Unsecured Nonpriority Claims" at bounding box center [48, 252] width 67 height 6
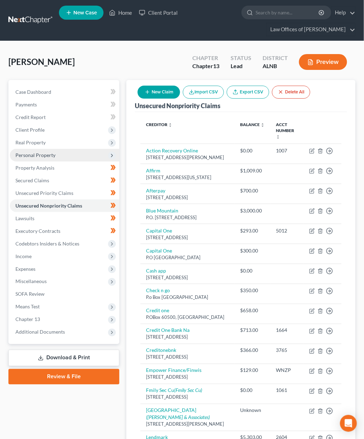
click at [38, 155] on span "Personal Property" at bounding box center [35, 155] width 40 height 6
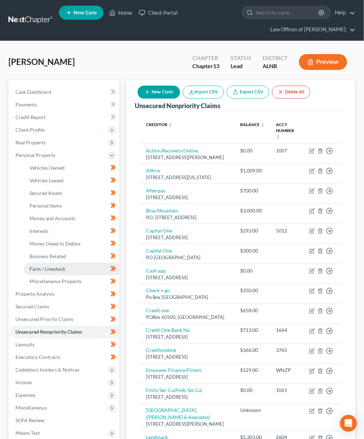
scroll to position [4, 0]
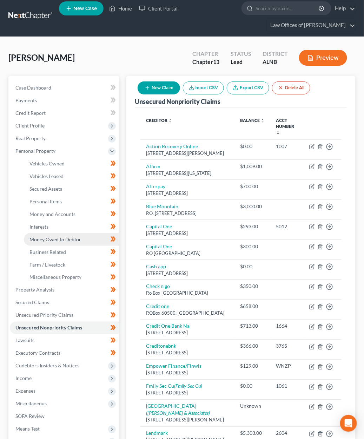
click at [56, 237] on span "Money Owed to Debtor" at bounding box center [56, 240] width 52 height 6
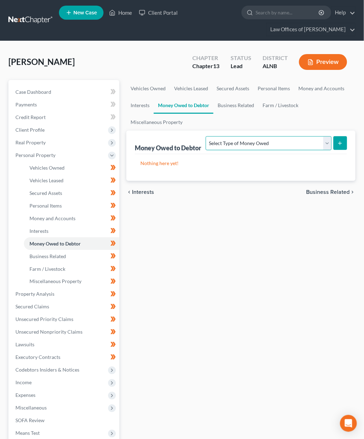
select select "claims_against_third_parties"
click at [343, 142] on icon "submit" at bounding box center [341, 144] width 6 height 6
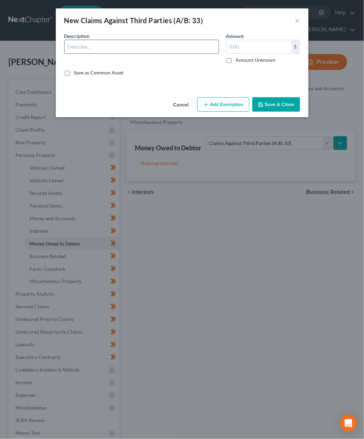
click at [137, 47] on input "text" at bounding box center [142, 46] width 154 height 13
click at [89, 46] on input "Potential lawsuit against MB Realty for" at bounding box center [142, 46] width 154 height 13
type input "Potential class action lawsuit against MB Realty"
click at [266, 46] on input "text" at bounding box center [259, 46] width 65 height 13
click at [236, 58] on label "Amount Unknown" at bounding box center [256, 60] width 40 height 7
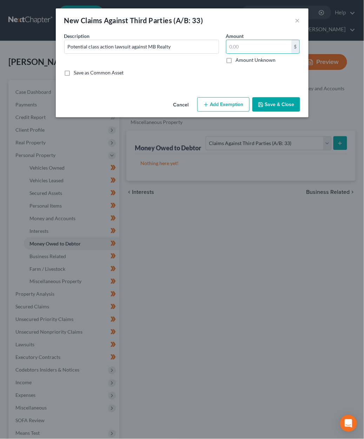
click at [239, 58] on input "Amount Unknown" at bounding box center [241, 59] width 5 height 5
checkbox input "true"
type input "0.00"
click at [278, 106] on button "Save & Close" at bounding box center [277, 104] width 48 height 15
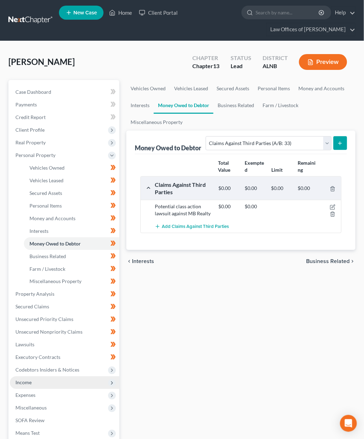
click at [32, 377] on span "Income" at bounding box center [65, 383] width 110 height 13
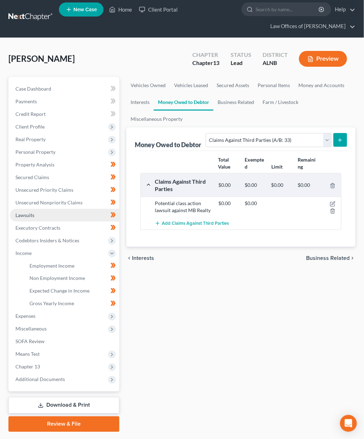
scroll to position [3, 0]
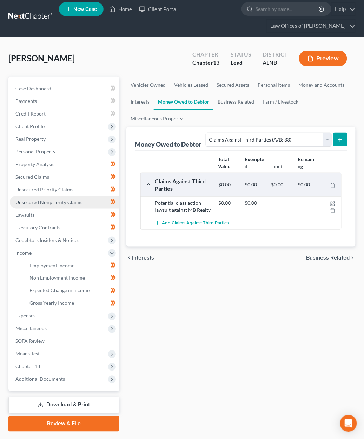
click at [46, 199] on span "Unsecured Nonpriority Claims" at bounding box center [48, 202] width 67 height 6
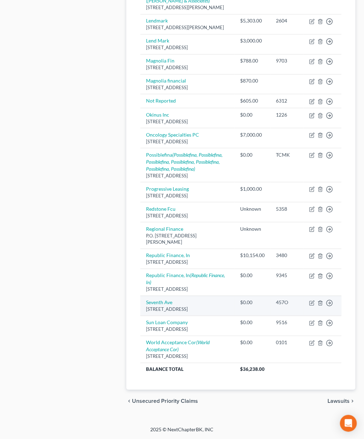
scroll to position [455, 0]
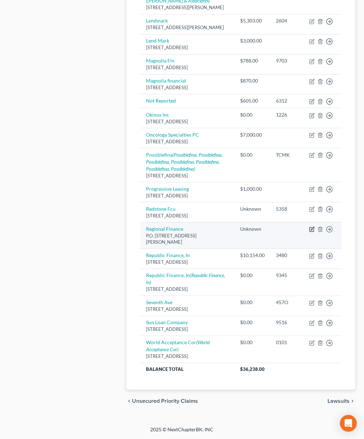
click at [310, 227] on icon "button" at bounding box center [313, 230] width 6 height 6
select select "42"
select select "10"
select select "0"
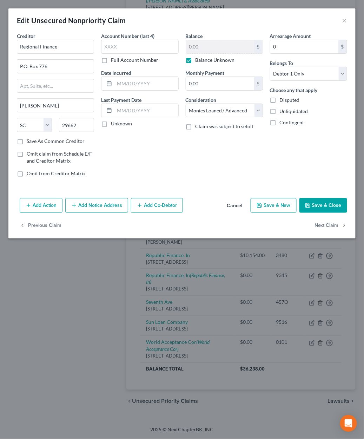
click at [200, 59] on label "Balance Unknown" at bounding box center [215, 60] width 39 height 7
click at [200, 59] on input "Balance Unknown" at bounding box center [201, 59] width 5 height 5
checkbox input "false"
click at [202, 46] on input "0.00" at bounding box center [220, 46] width 68 height 13
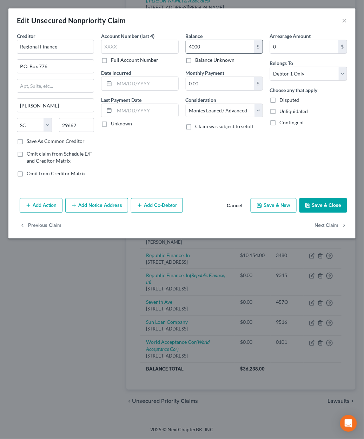
type input "4,000"
click at [141, 84] on input "text" at bounding box center [147, 83] width 64 height 13
type input "7/2025"
click at [316, 205] on button "Save & Close" at bounding box center [324, 205] width 48 height 15
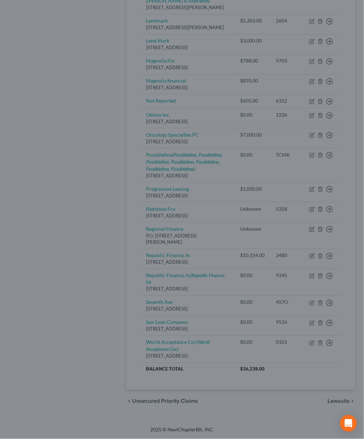
type input "4,000.00"
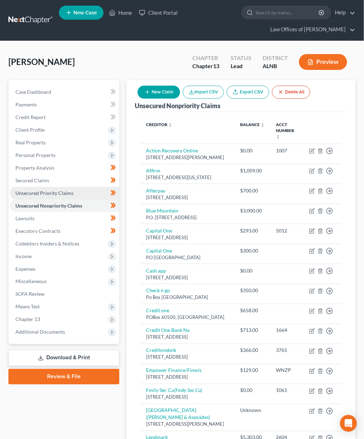
scroll to position [0, 0]
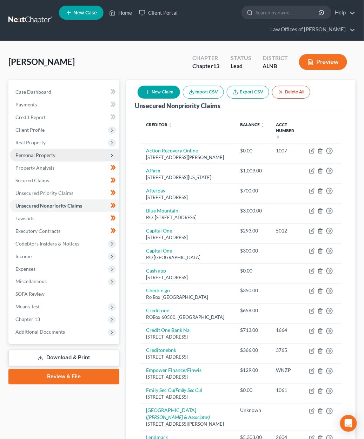
click at [50, 155] on span "Personal Property" at bounding box center [35, 155] width 40 height 6
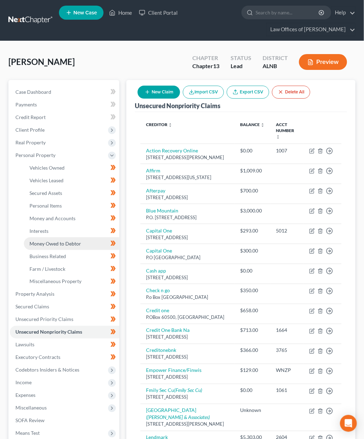
click at [64, 241] on span "Money Owed to Debtor" at bounding box center [56, 244] width 52 height 6
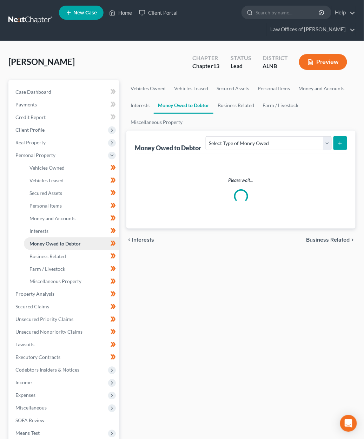
scroll to position [2, 0]
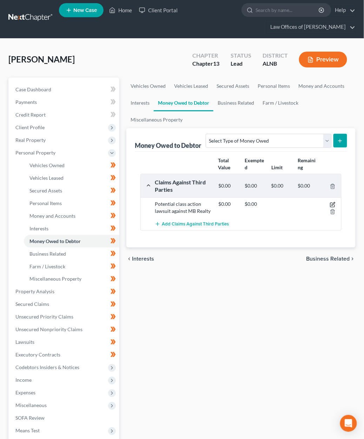
click at [333, 203] on icon "button" at bounding box center [333, 203] width 3 height 3
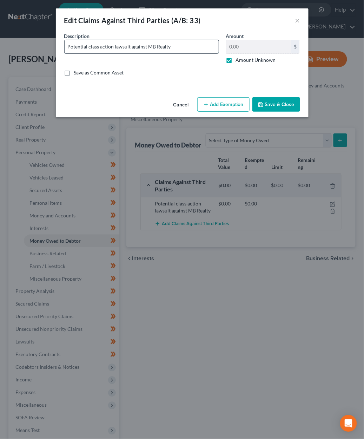
click at [175, 48] on input "Potential class action lawsuit against MB Realty" at bounding box center [142, 46] width 154 height 13
click at [196, 48] on input "Potential class action lawsuit against MB Realty (MB Realty filed for Bankruptc…" at bounding box center [142, 46] width 154 height 13
click at [192, 48] on input "Potential class action lawsuit against MB Realty (MB Realty filed for Bankruptc…" at bounding box center [142, 46] width 154 height 13
type input "Potential class action lawsuit against MB Realty (MB Realty filed for Bankruptc…"
click at [275, 102] on button "Save & Close" at bounding box center [277, 104] width 48 height 15
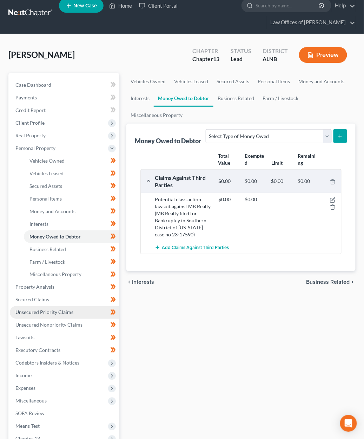
scroll to position [10, 0]
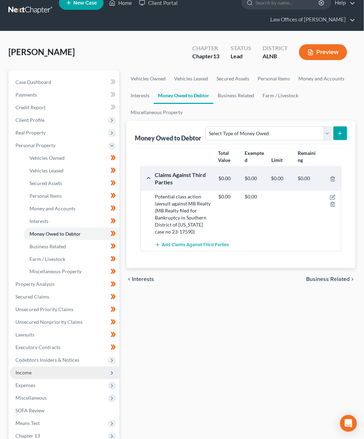
click at [26, 370] on span "Income" at bounding box center [23, 373] width 16 height 6
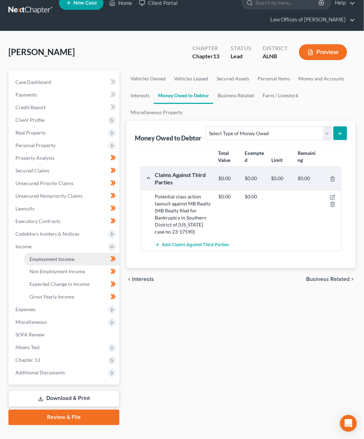
click at [43, 256] on span "Employment Income" at bounding box center [52, 259] width 45 height 6
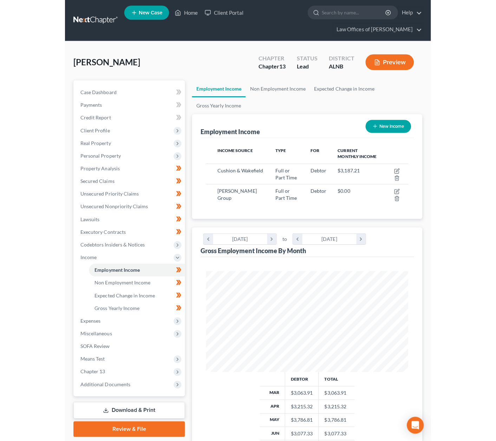
scroll to position [100, 215]
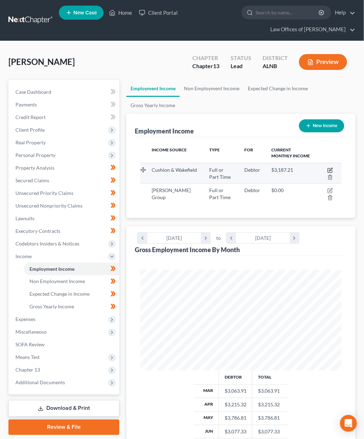
click at [330, 168] on icon "button" at bounding box center [331, 171] width 6 height 6
select select "0"
select select "3"
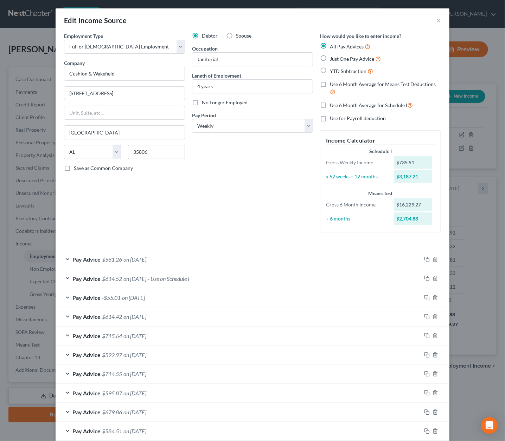
scroll to position [4, 0]
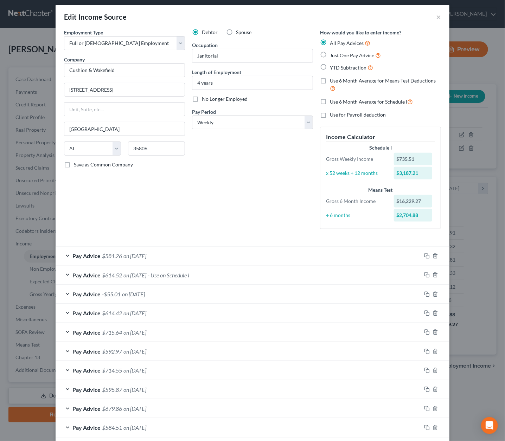
click at [123, 253] on span "on [DATE]" at bounding box center [134, 256] width 23 height 7
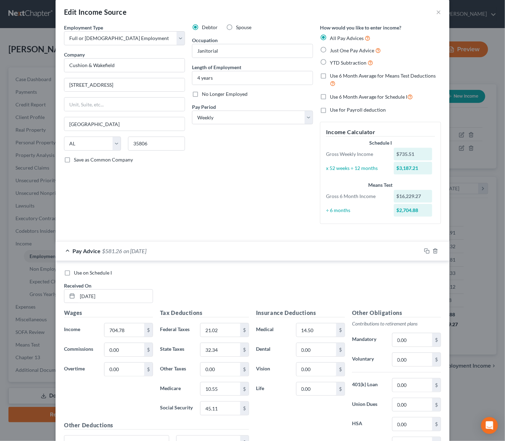
scroll to position [9, 0]
click at [427, 248] on icon "button" at bounding box center [427, 251] width 6 height 6
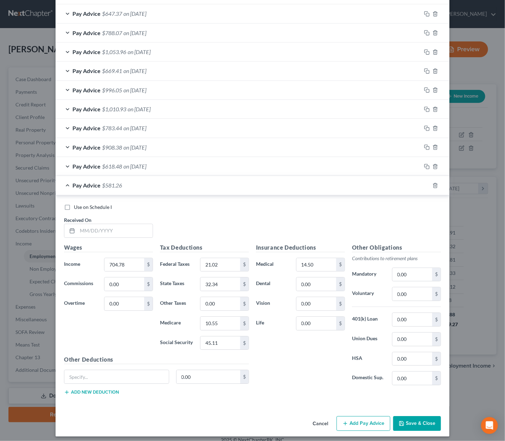
scroll to position [666, 0]
click at [120, 226] on input "text" at bounding box center [114, 231] width 75 height 13
type input "[DATE]"
type input "690.53"
click at [428, 183] on icon "button" at bounding box center [427, 186] width 6 height 6
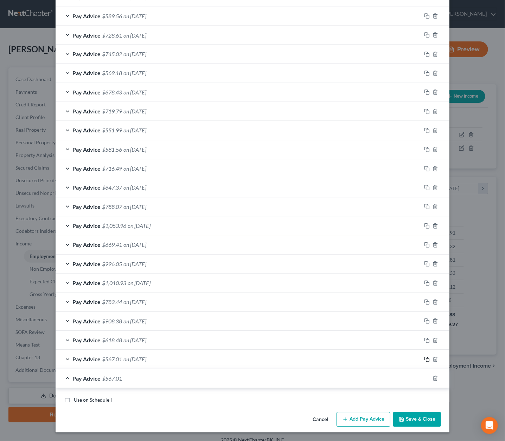
click at [428, 181] on div "Pay Advice $581.26 on [DATE] Use on Schedule I Received On * [DATE] Wages Incom…" at bounding box center [253, 80] width 394 height 645
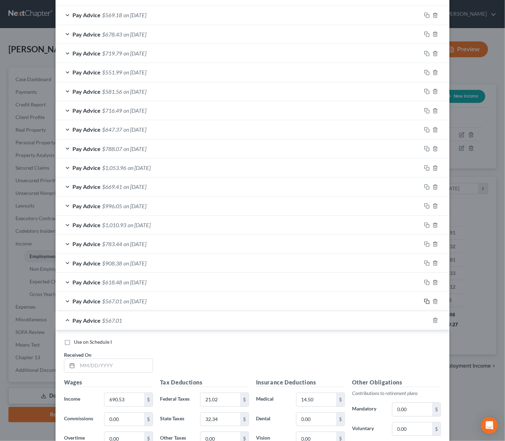
click at [428, 186] on rect "button" at bounding box center [427, 187] width 3 height 3
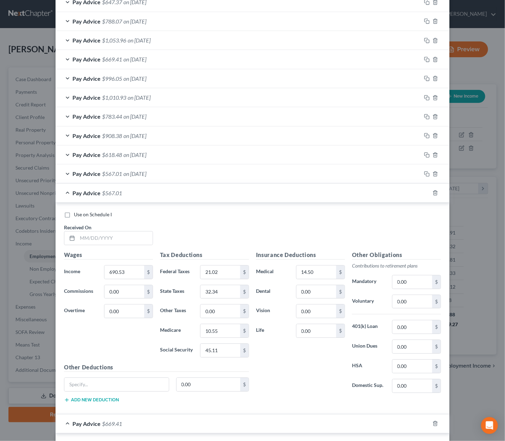
scroll to position [678, 0]
click at [429, 173] on rect "button" at bounding box center [427, 174] width 3 height 3
click at [113, 232] on input "text" at bounding box center [114, 237] width 75 height 13
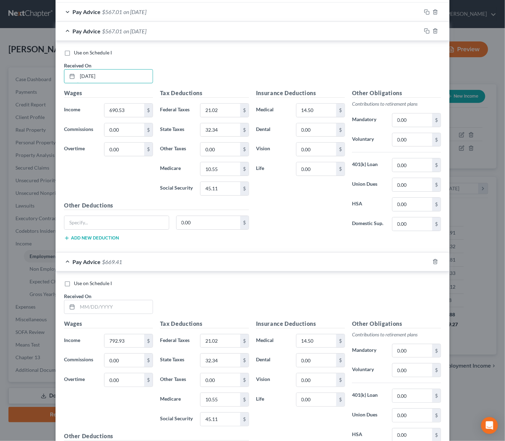
scroll to position [855, 0]
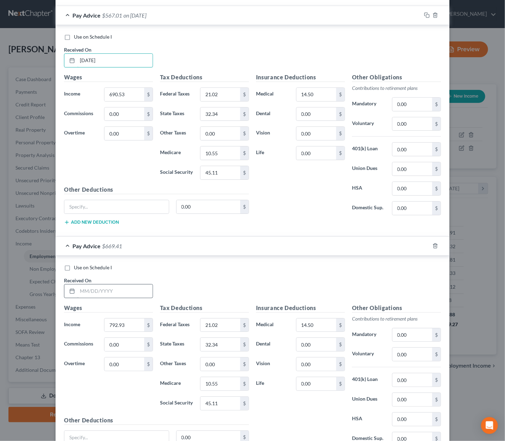
type input "[DATE]"
click at [114, 290] on input "text" at bounding box center [114, 291] width 75 height 13
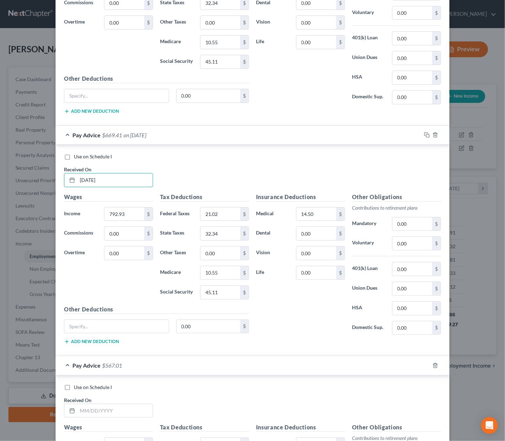
scroll to position [975, 0]
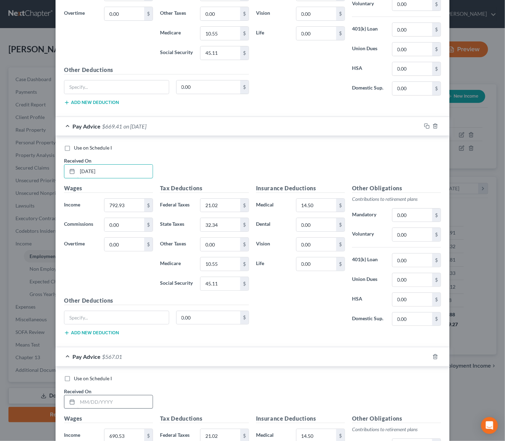
type input "[DATE]"
click at [116, 398] on input "text" at bounding box center [114, 402] width 75 height 13
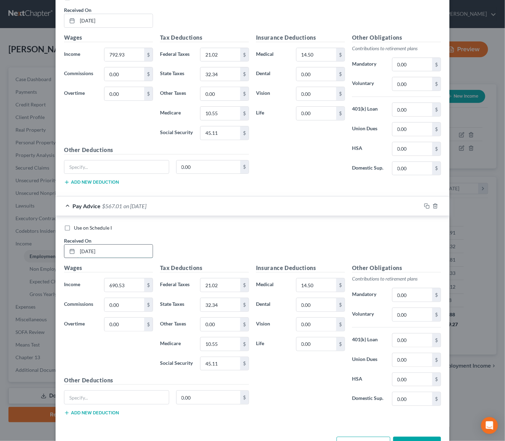
scroll to position [1147, 0]
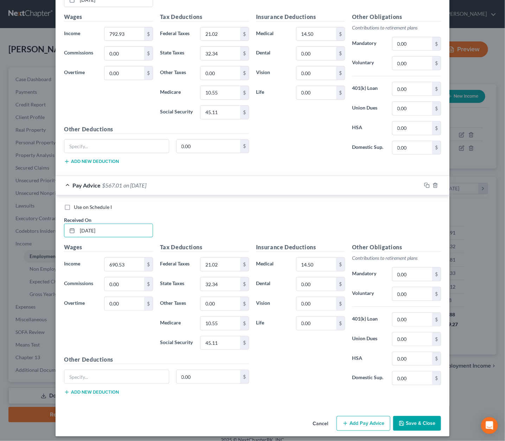
type input "[DATE]"
click at [439, 421] on button "Save & Close" at bounding box center [417, 423] width 48 height 15
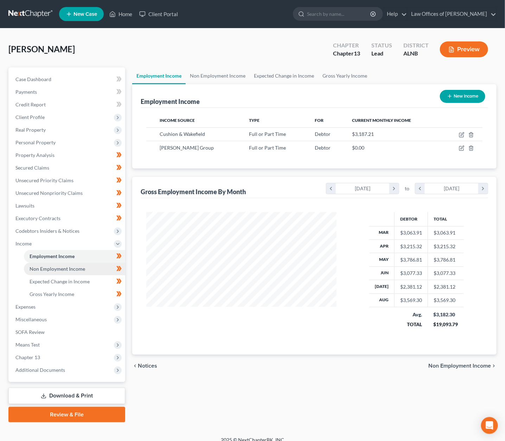
click at [76, 266] on span "Non Employment Income" at bounding box center [58, 269] width 56 height 6
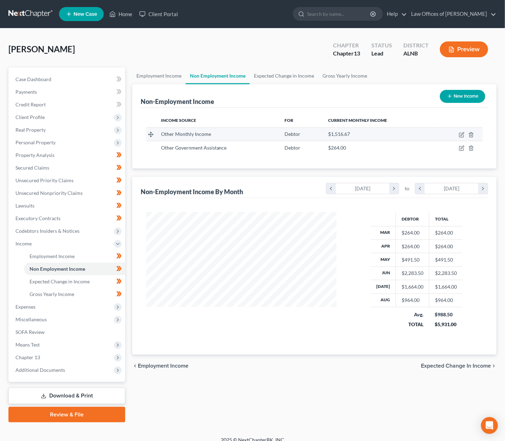
scroll to position [123, 204]
click at [458, 133] on icon "button" at bounding box center [462, 135] width 6 height 6
select select "13"
select select "2"
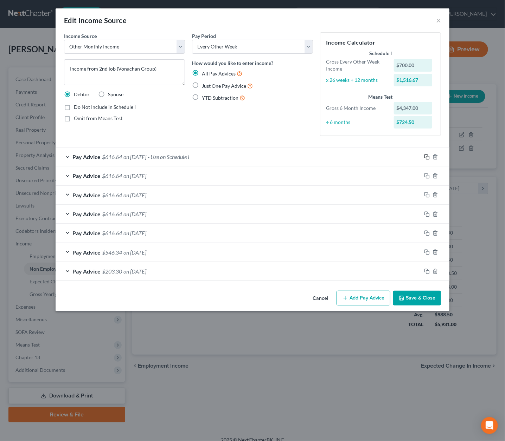
click at [426, 156] on rect "button" at bounding box center [427, 157] width 3 height 3
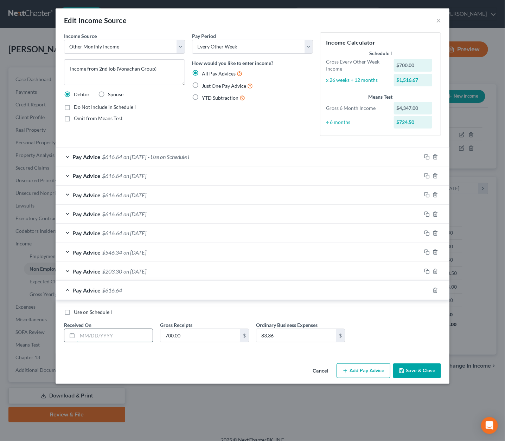
click at [107, 332] on input "text" at bounding box center [114, 335] width 75 height 13
type input "[DATE]"
click at [408, 367] on button "Save & Close" at bounding box center [417, 371] width 48 height 15
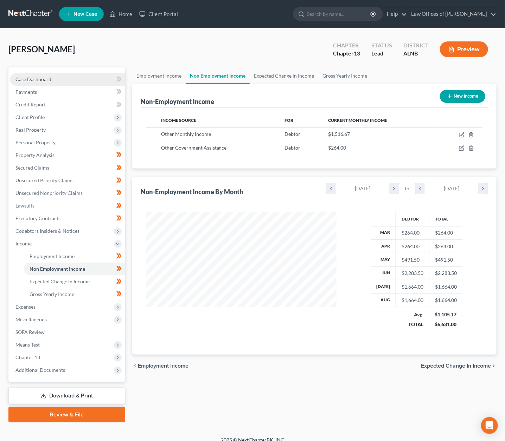
click at [41, 80] on span "Case Dashboard" at bounding box center [33, 79] width 36 height 6
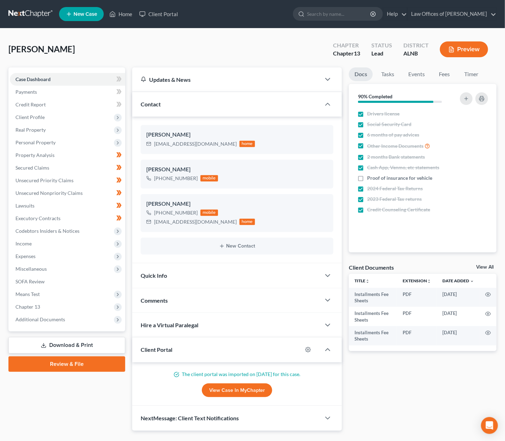
click at [458, 266] on link "View All" at bounding box center [485, 267] width 18 height 5
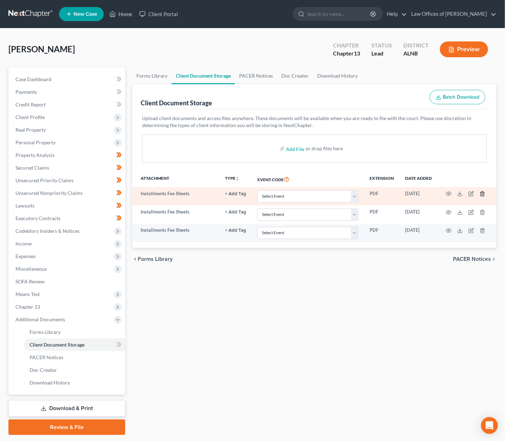
click at [458, 195] on icon "button" at bounding box center [481, 194] width 3 height 5
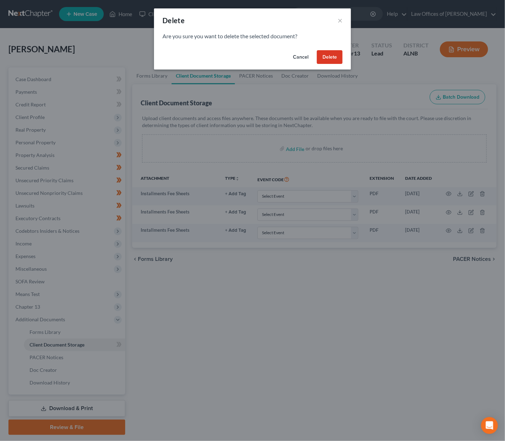
click at [324, 51] on button "Delete" at bounding box center [330, 57] width 26 height 14
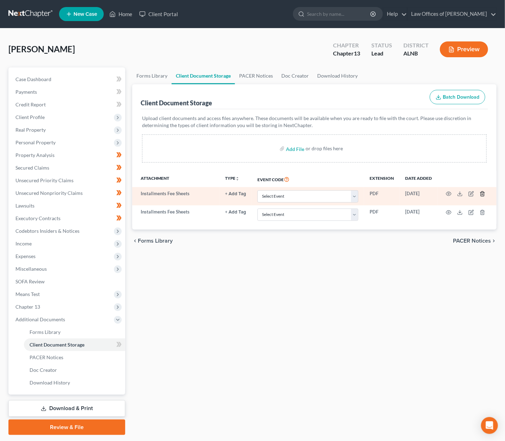
click at [458, 191] on icon "button" at bounding box center [482, 194] width 6 height 6
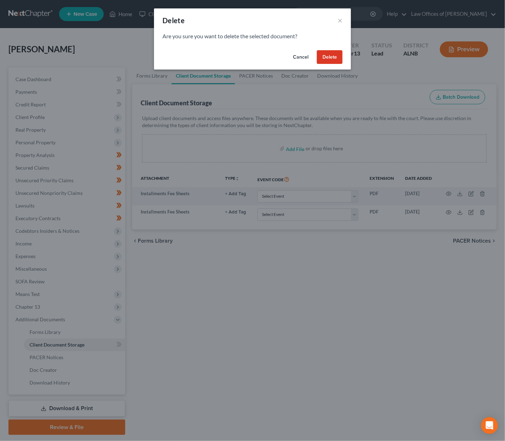
click at [325, 56] on button "Delete" at bounding box center [330, 57] width 26 height 14
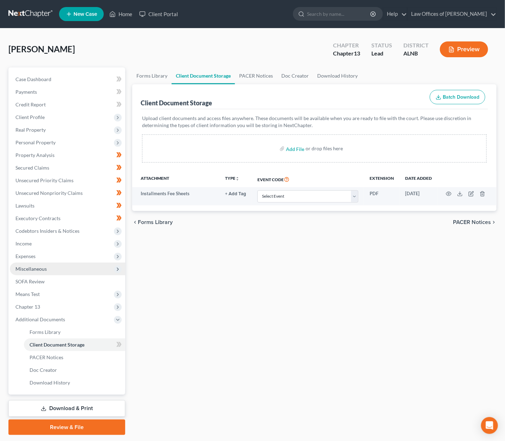
click at [58, 263] on span "Miscellaneous" at bounding box center [67, 269] width 115 height 13
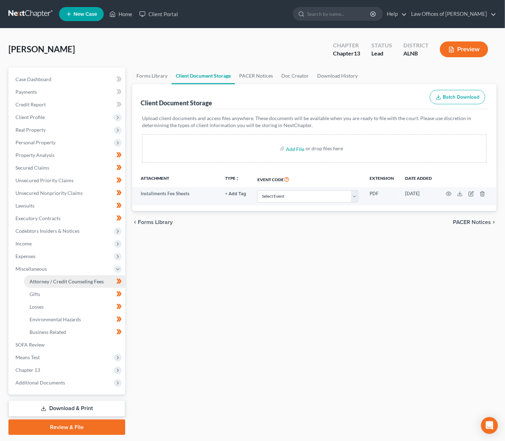
click at [57, 279] on span "Attorney / Credit Counseling Fees" at bounding box center [67, 282] width 74 height 6
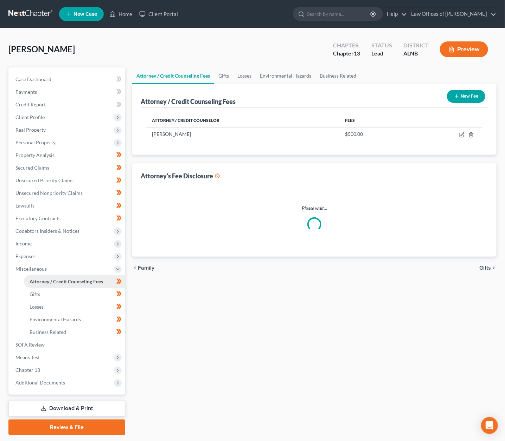
scroll to position [0, 0]
select select "0"
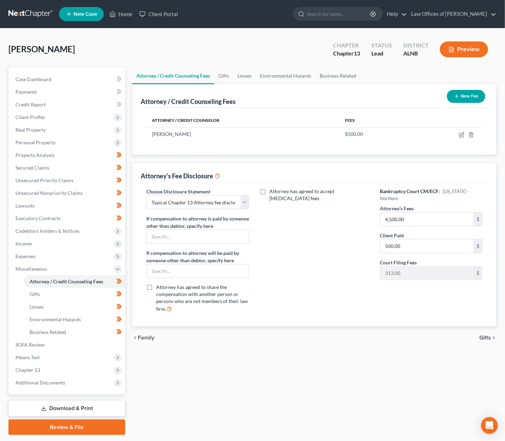
scroll to position [1, 0]
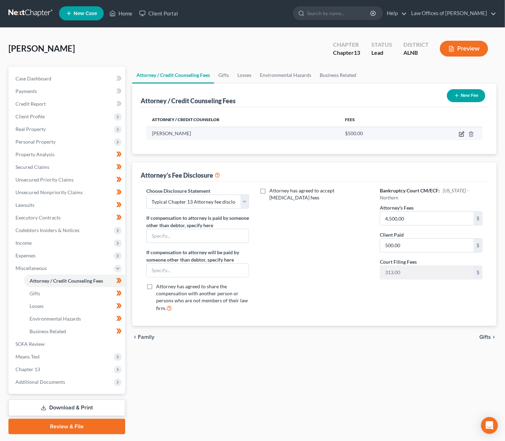
click at [458, 133] on icon "button" at bounding box center [462, 134] width 6 height 6
select select "0"
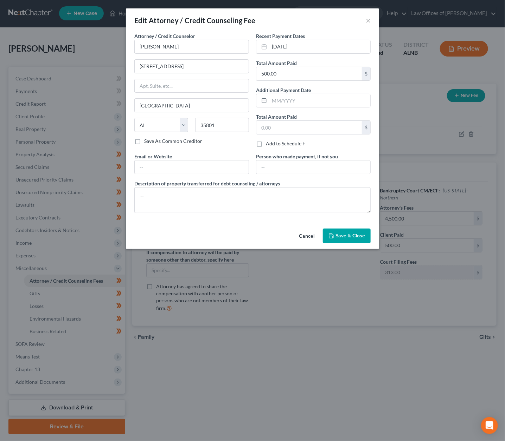
click at [373, 20] on div "Edit Attorney / Credit Counseling Fee ×" at bounding box center [252, 20] width 253 height 24
click at [367, 21] on button "×" at bounding box center [367, 20] width 5 height 8
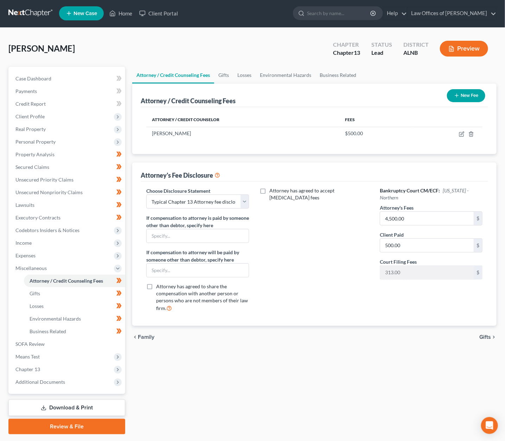
click at [77, 400] on link "Download & Print" at bounding box center [66, 408] width 117 height 17
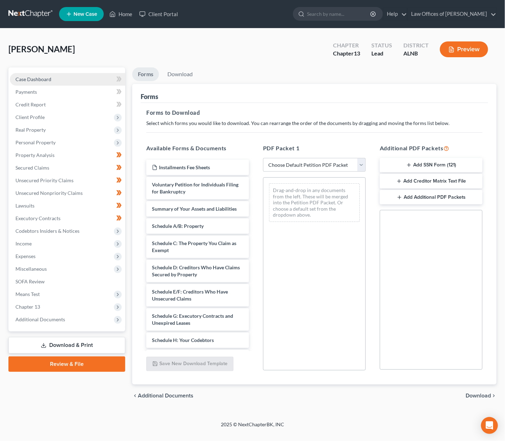
click at [31, 76] on span "Case Dashboard" at bounding box center [33, 79] width 36 height 6
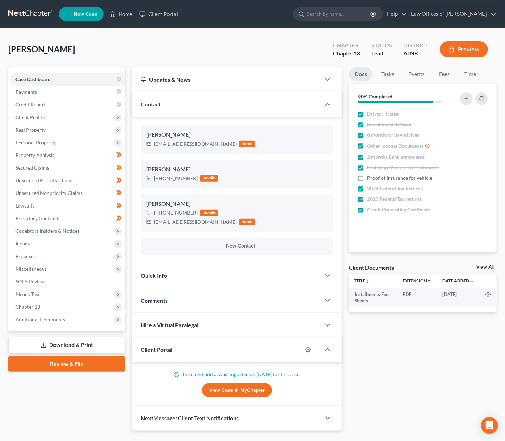
click at [458, 266] on link "View All" at bounding box center [485, 267] width 18 height 5
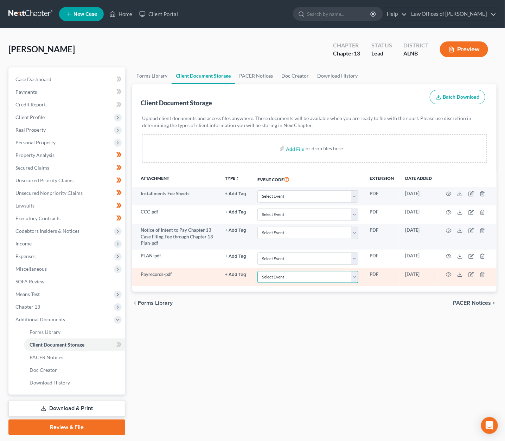
select select "19"
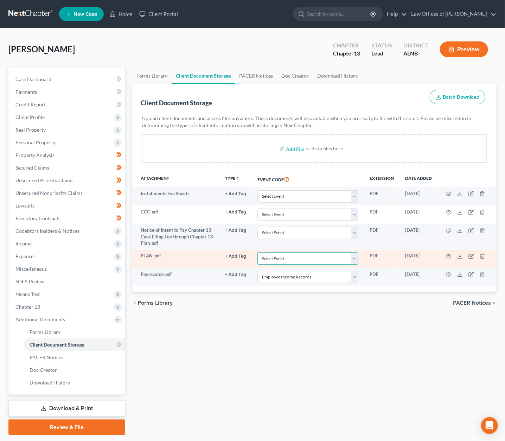
select select "10"
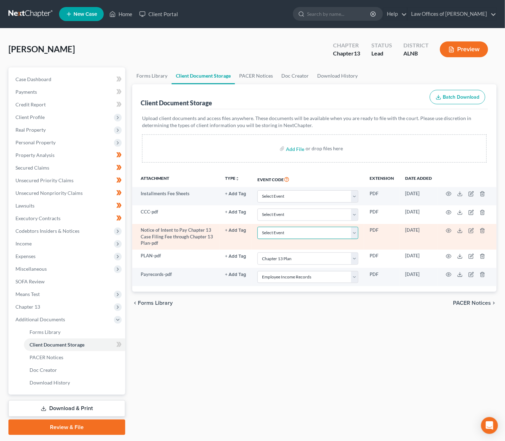
select select "22"
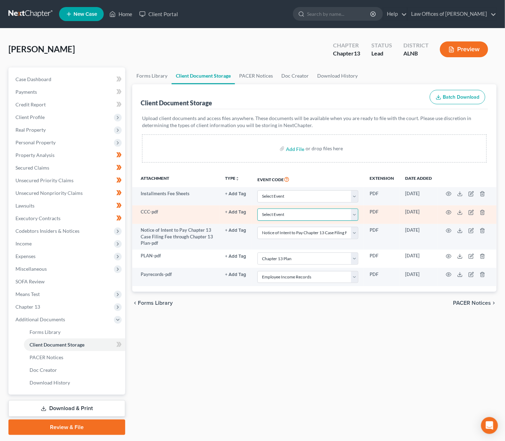
select select "5"
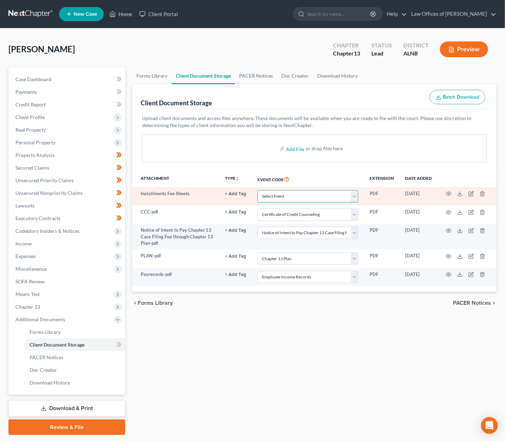
select select "23"
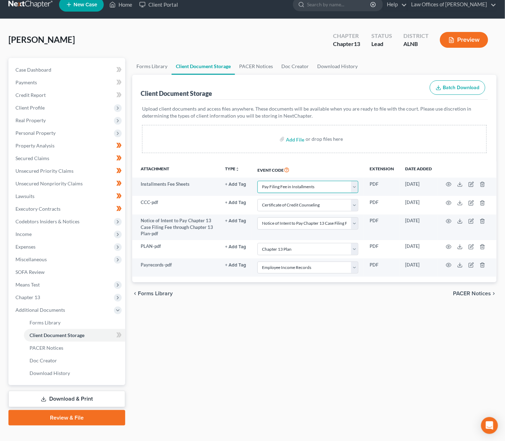
scroll to position [9, 0]
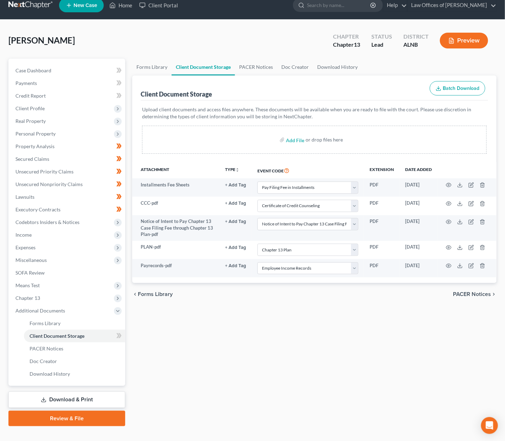
click at [75, 412] on link "Review & File" at bounding box center [66, 418] width 117 height 15
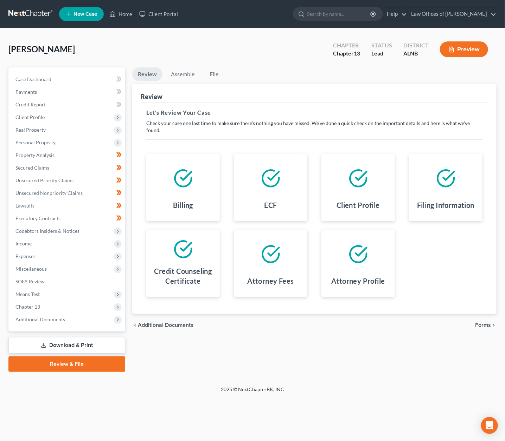
scroll to position [0, 0]
click at [458, 323] on span "Forms" at bounding box center [483, 326] width 16 height 6
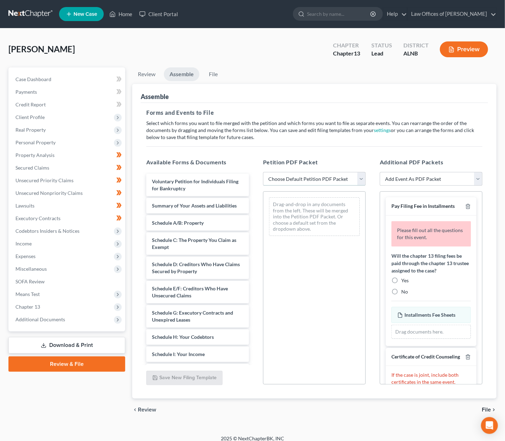
scroll to position [0, 0]
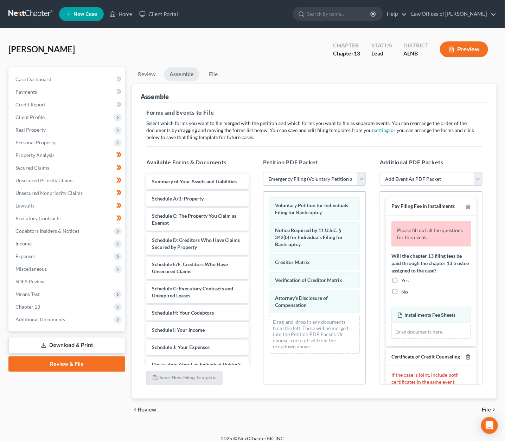
select select "0"
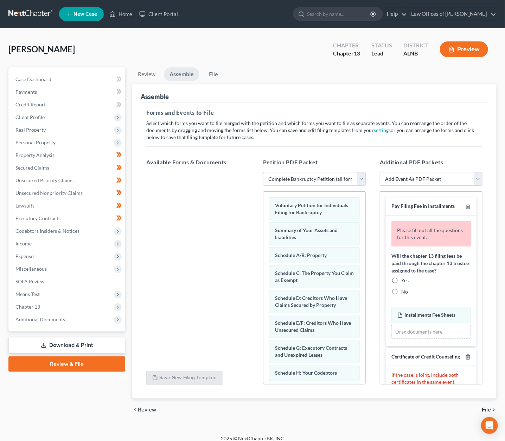
click at [401, 277] on label "Yes" at bounding box center [404, 280] width 7 height 7
click at [404, 277] on input "Yes" at bounding box center [406, 279] width 5 height 5
radio input "true"
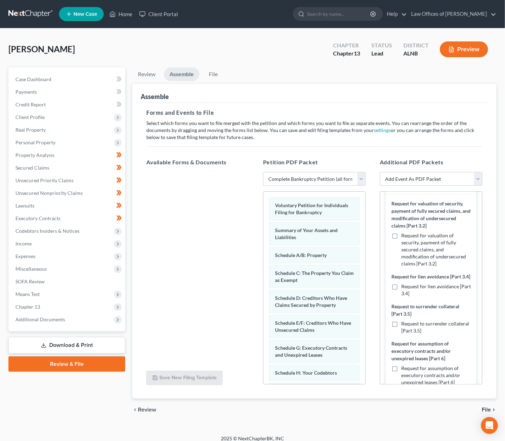
scroll to position [337, 0]
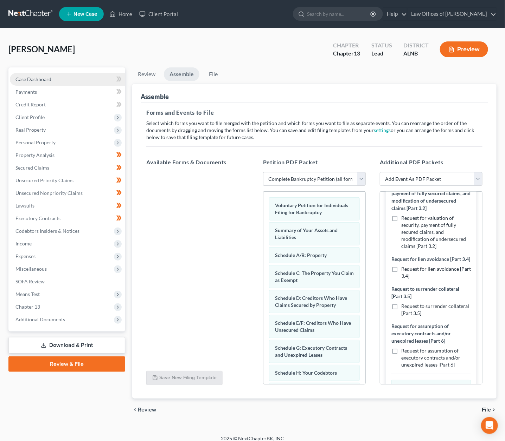
click at [28, 78] on span "Case Dashboard" at bounding box center [33, 79] width 36 height 6
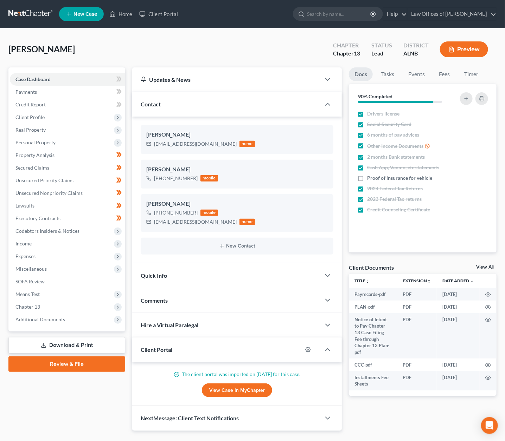
click at [458, 265] on link "View All" at bounding box center [485, 267] width 18 height 5
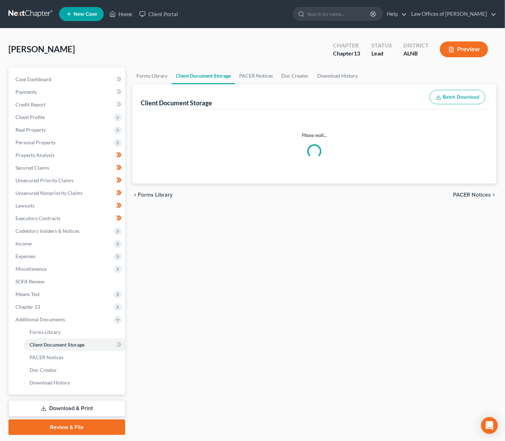
select select "23"
select select "5"
select select "22"
select select "10"
select select "19"
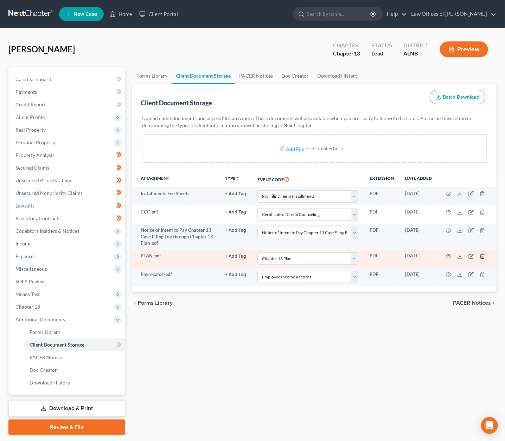
click at [458, 254] on icon "button" at bounding box center [482, 257] width 6 height 6
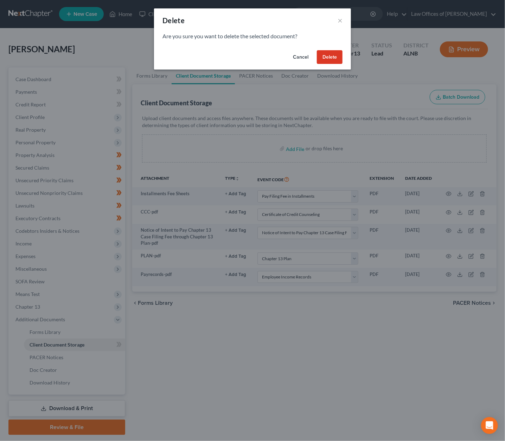
click at [325, 53] on button "Delete" at bounding box center [330, 57] width 26 height 14
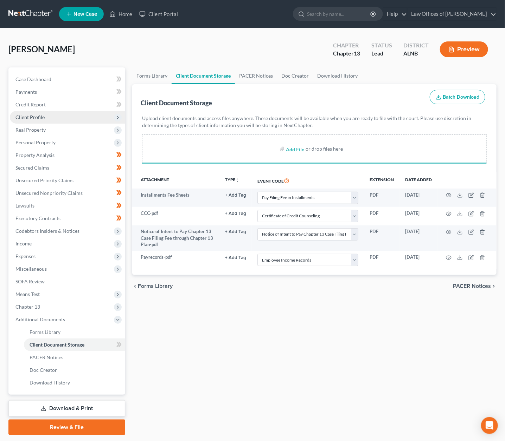
select select "23"
select select "5"
select select "22"
select select "19"
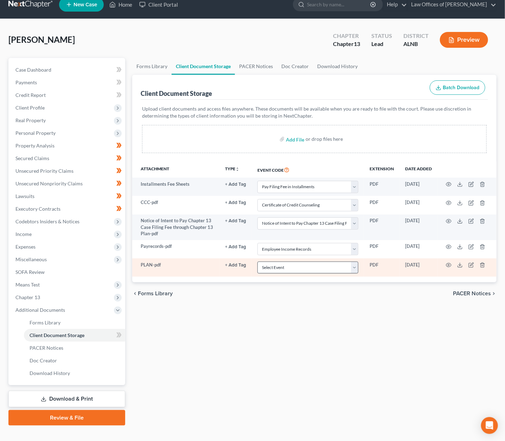
scroll to position [9, 0]
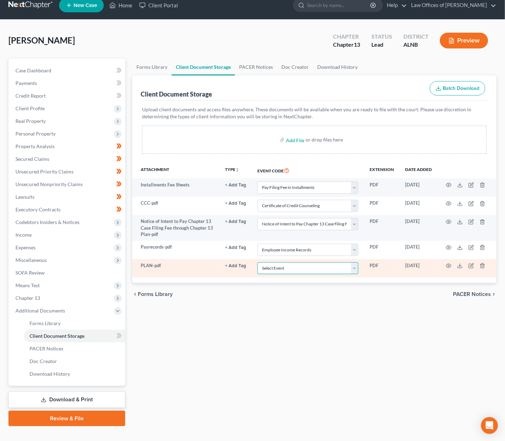
select select "10"
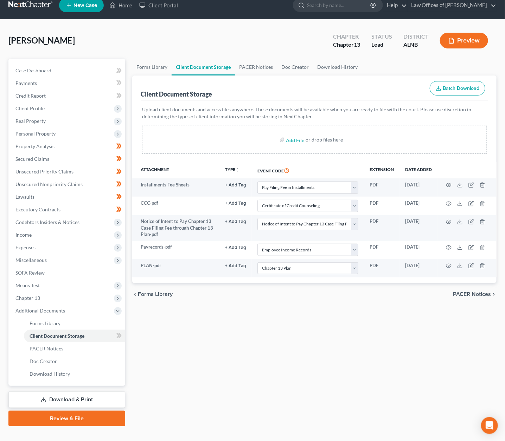
click at [67, 411] on link "Review & File" at bounding box center [66, 418] width 117 height 15
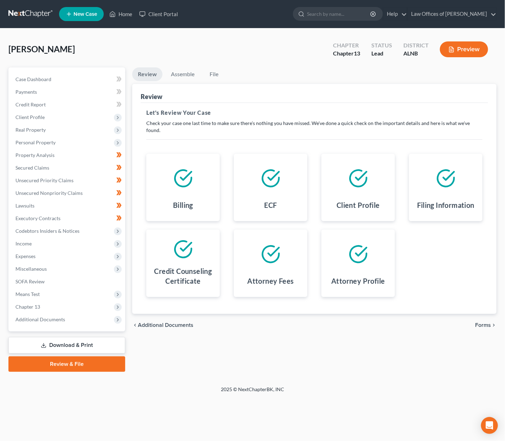
click at [458, 323] on span "Forms" at bounding box center [483, 326] width 16 height 6
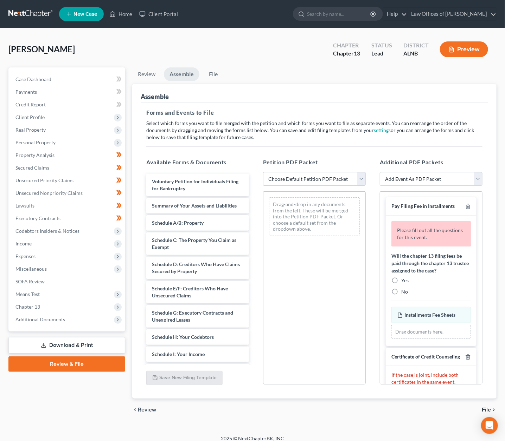
select select "0"
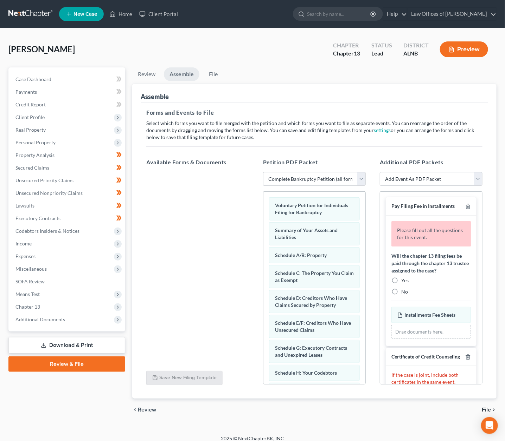
click at [401, 289] on label "No" at bounding box center [404, 292] width 7 height 7
click at [404, 289] on input "No" at bounding box center [406, 291] width 5 height 5
radio input "true"
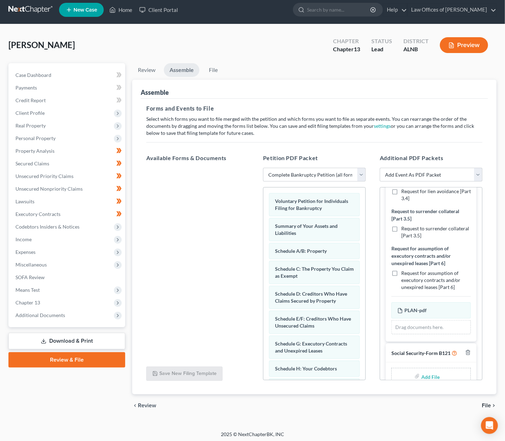
scroll to position [4, 0]
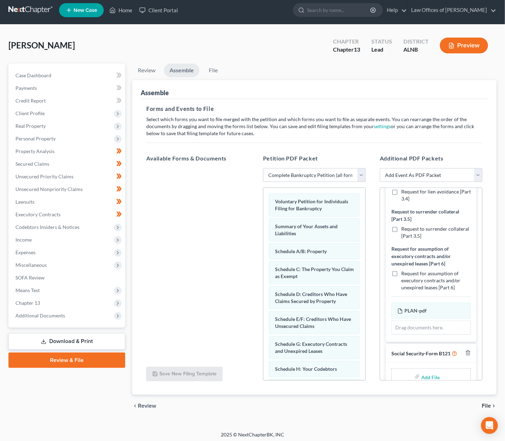
click at [429, 371] on input "file" at bounding box center [429, 377] width 17 height 13
type input "C:\fakepath\SIGNED SSN.pdf"
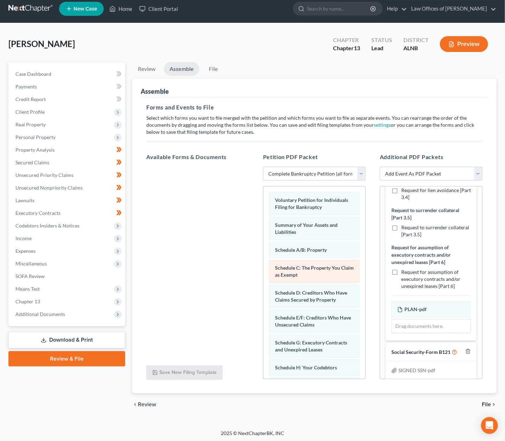
scroll to position [1, 0]
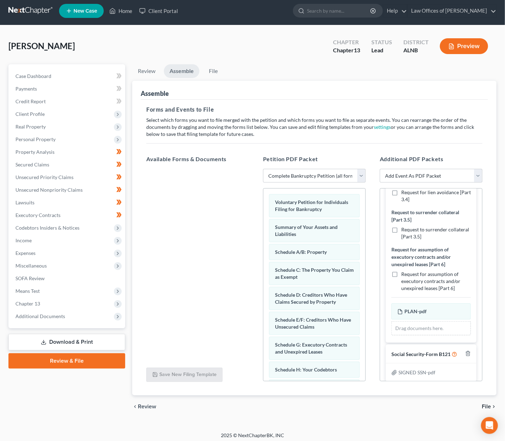
click at [458, 404] on span "File" at bounding box center [485, 407] width 9 height 6
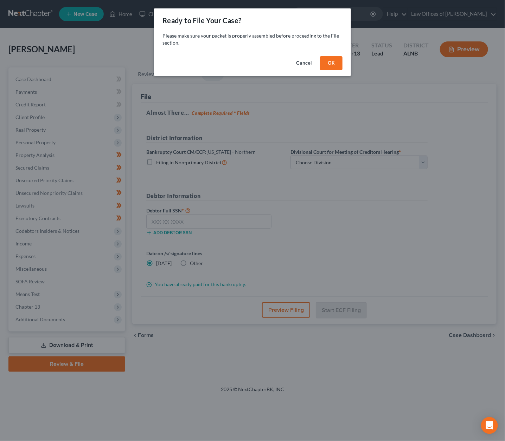
scroll to position [2, 0]
click at [323, 67] on button "OK" at bounding box center [331, 63] width 22 height 14
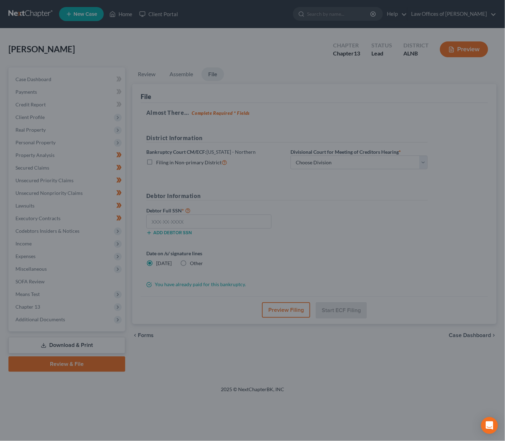
scroll to position [0, 0]
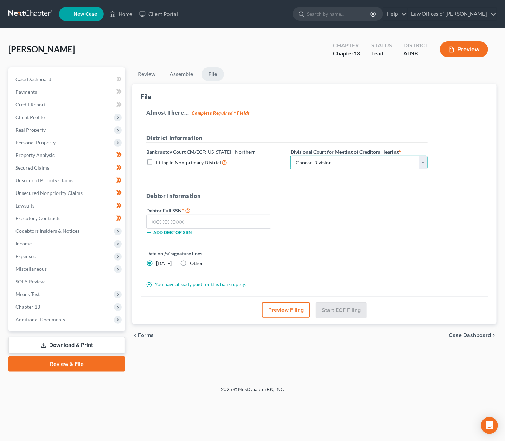
select select "2"
click at [199, 221] on input "text" at bounding box center [208, 222] width 125 height 14
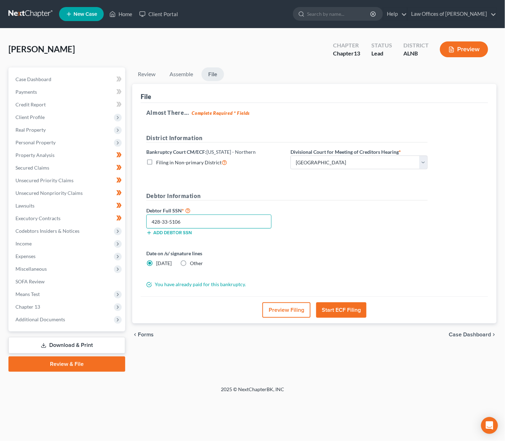
type input "428-33-5106"
drag, startPoint x: 344, startPoint y: 308, endPoint x: 430, endPoint y: 259, distance: 99.2
click at [430, 259] on div "File Almost There... Complete Required * Fields District Information Bankruptcy…" at bounding box center [314, 204] width 364 height 240
click at [160, 219] on input "428-33-5106" at bounding box center [208, 222] width 125 height 14
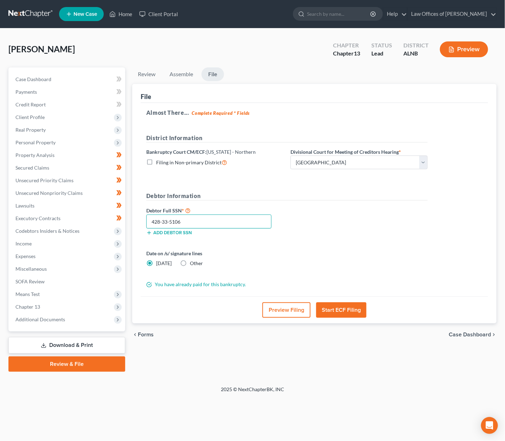
click at [160, 219] on input "428-33-5106" at bounding box center [208, 222] width 125 height 14
click at [34, 130] on span "Real Property" at bounding box center [30, 130] width 30 height 6
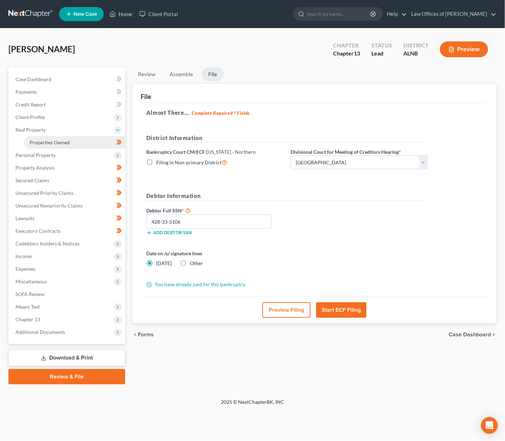
click at [34, 140] on span "Properties Owned" at bounding box center [50, 143] width 40 height 6
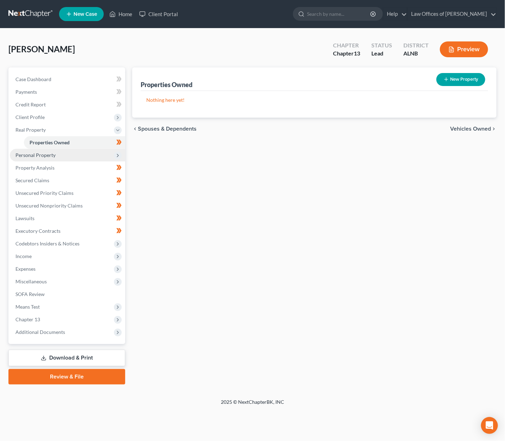
click at [48, 153] on span "Personal Property" at bounding box center [35, 155] width 40 height 6
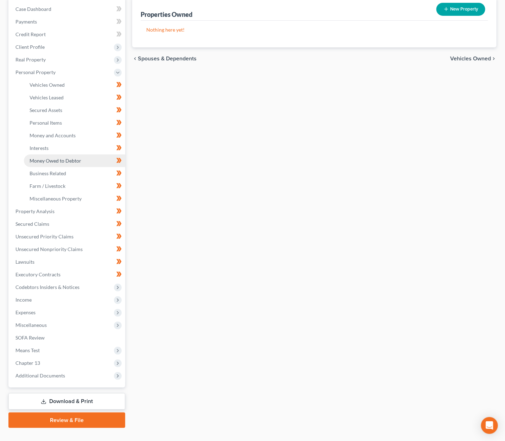
click at [63, 158] on span "Money Owed to Debtor" at bounding box center [56, 161] width 52 height 6
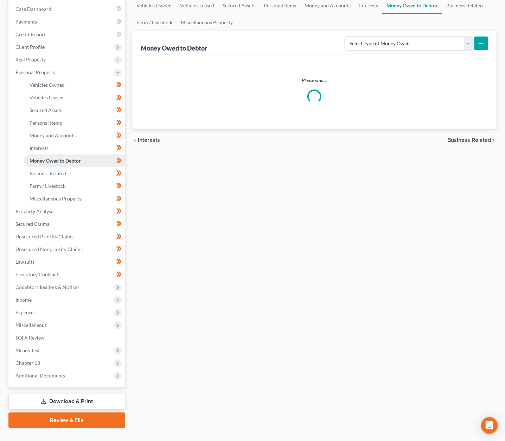
scroll to position [23, 0]
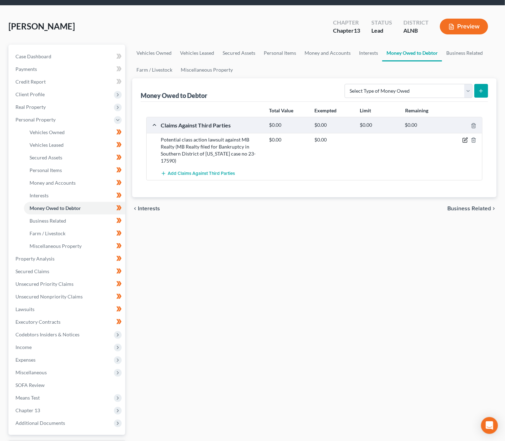
click at [458, 138] on icon "button" at bounding box center [465, 140] width 6 height 6
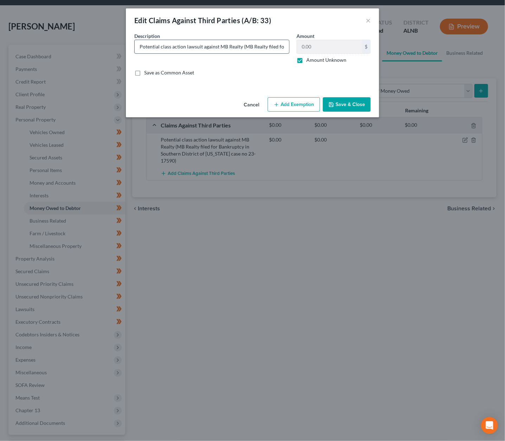
click at [160, 50] on input "Potential class action lawsuit against MB Realty (MB Realty filed for Bankruptc…" at bounding box center [212, 46] width 154 height 13
click at [243, 48] on input "Potential class action lawsuit against MB Realty (MB Realty filed for Bankruptc…" at bounding box center [212, 46] width 154 height 13
click at [189, 49] on input "Potential class action lawsuit against MB Realty (MB Realty filed for Bankruptc…" at bounding box center [212, 46] width 154 height 13
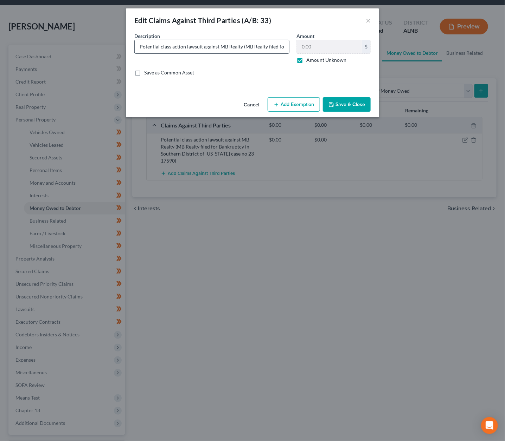
drag, startPoint x: 274, startPoint y: 45, endPoint x: 280, endPoint y: 45, distance: 6.7
click at [280, 45] on input "Potential class action lawsuit against MB Realty (MB Realty filed for Bankruptc…" at bounding box center [212, 46] width 154 height 13
type input "Potential class action lawsuit against MB Realty (MB Realty filed for Bankruptc…"
click at [326, 60] on label "Amount Unknown" at bounding box center [326, 60] width 40 height 7
click at [313, 60] on input "Amount Unknown" at bounding box center [311, 59] width 5 height 5
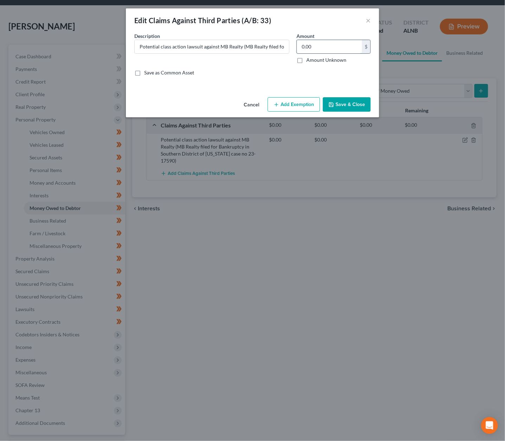
click at [316, 46] on input "0.00" at bounding box center [329, 46] width 65 height 13
click at [318, 59] on label "Amount Unknown" at bounding box center [326, 60] width 40 height 7
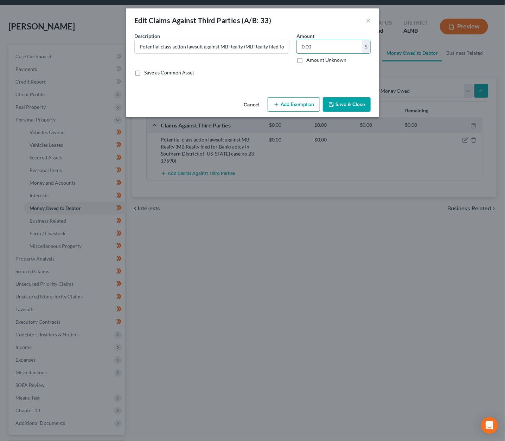
click at [313, 59] on input "Amount Unknown" at bounding box center [311, 59] width 5 height 5
checkbox input "true"
click at [252, 102] on button "Cancel" at bounding box center [251, 105] width 27 height 14
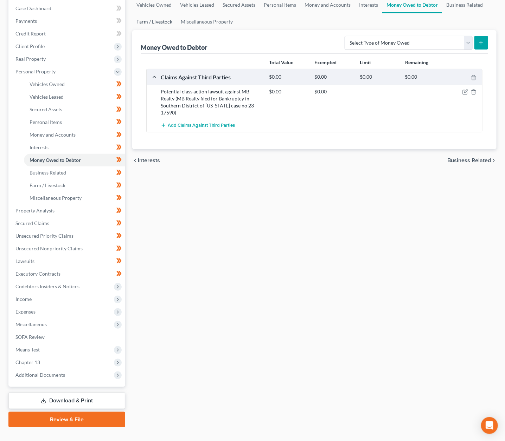
scroll to position [70, 0]
click at [82, 413] on link "Review & File" at bounding box center [66, 420] width 117 height 15
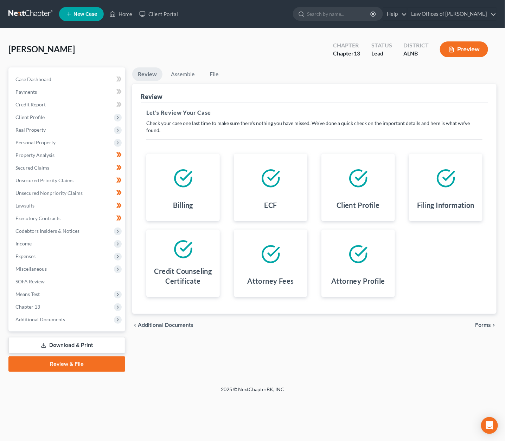
click at [458, 323] on span "Forms" at bounding box center [483, 326] width 16 height 6
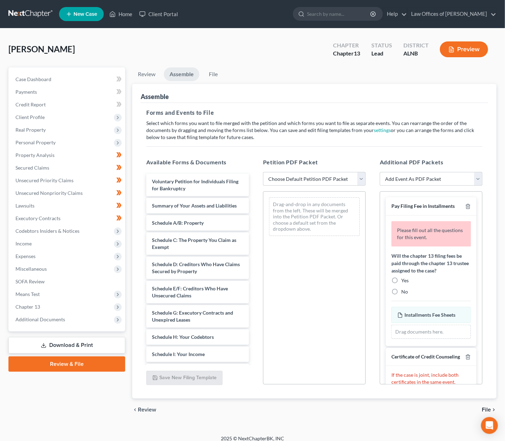
scroll to position [0, 0]
select select "0"
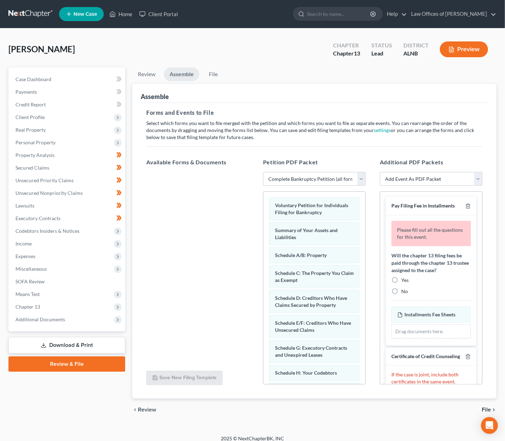
click at [401, 277] on label "Yes" at bounding box center [404, 280] width 7 height 7
click at [404, 277] on input "Yes" at bounding box center [406, 279] width 5 height 5
radio input "true"
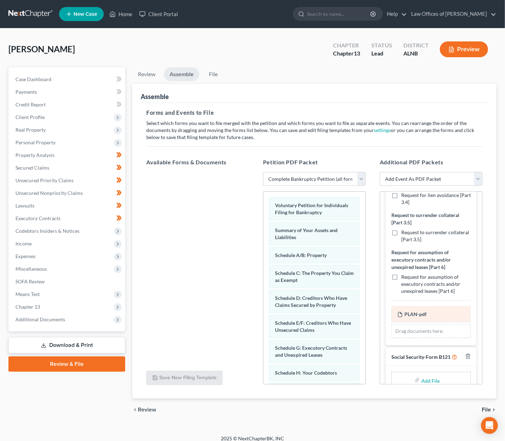
scroll to position [477, 0]
click at [44, 78] on span "Case Dashboard" at bounding box center [33, 79] width 36 height 6
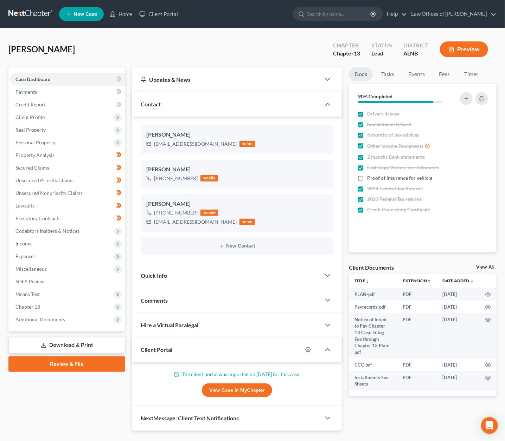
click at [458, 268] on link "View All" at bounding box center [485, 267] width 18 height 5
select select "23"
select select "5"
select select "22"
select select "19"
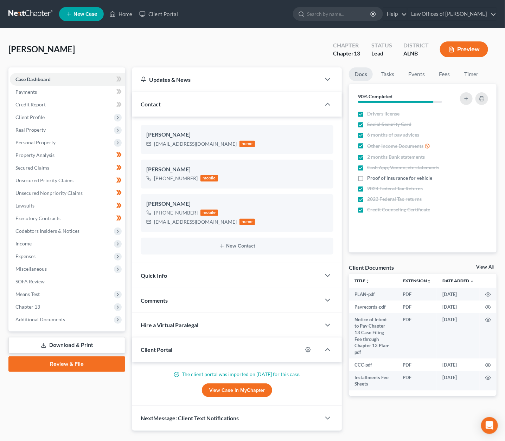
select select "10"
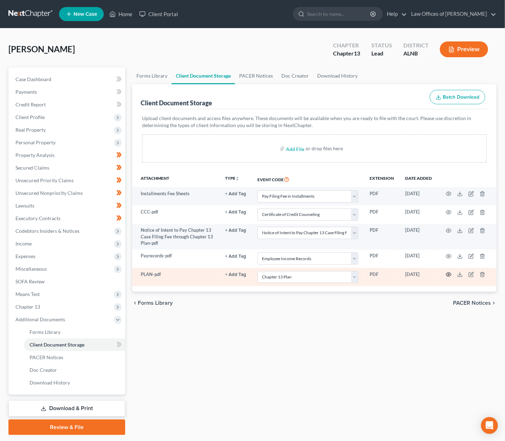
scroll to position [0, 0]
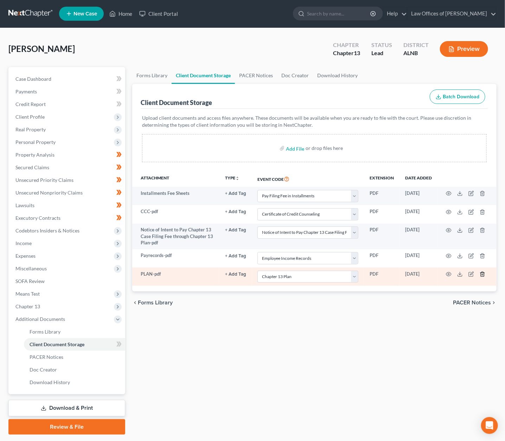
click at [458, 273] on icon "button" at bounding box center [482, 275] width 6 height 6
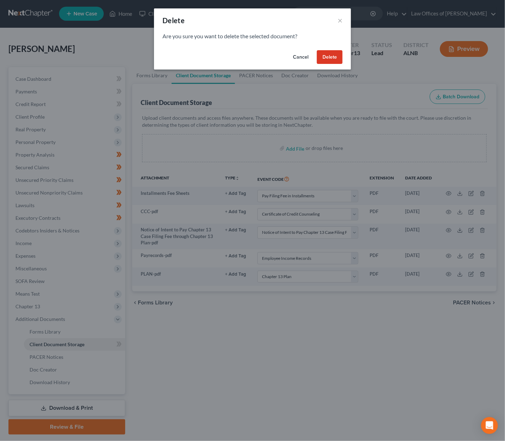
click at [327, 55] on button "Delete" at bounding box center [330, 57] width 26 height 14
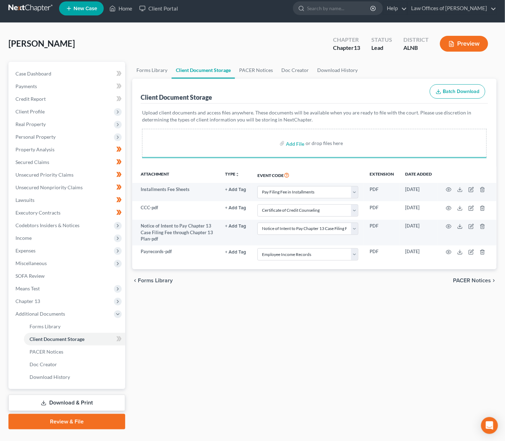
scroll to position [6, 0]
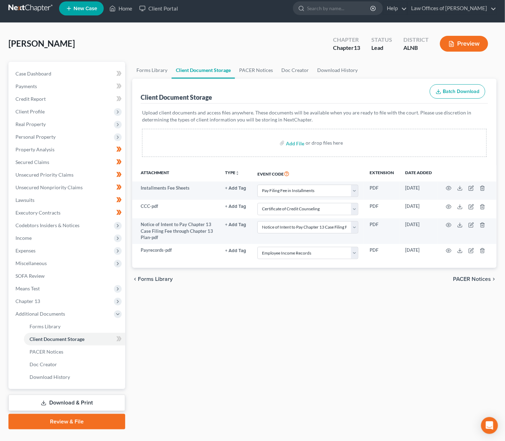
select select "23"
select select "5"
select select "22"
select select "19"
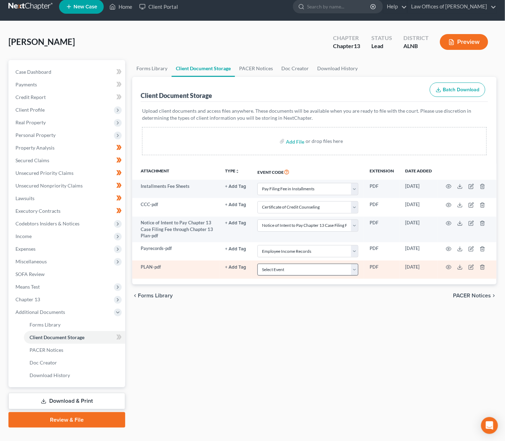
scroll to position [8, 0]
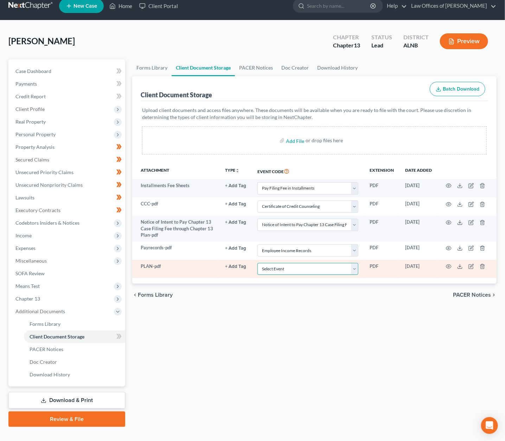
select select "10"
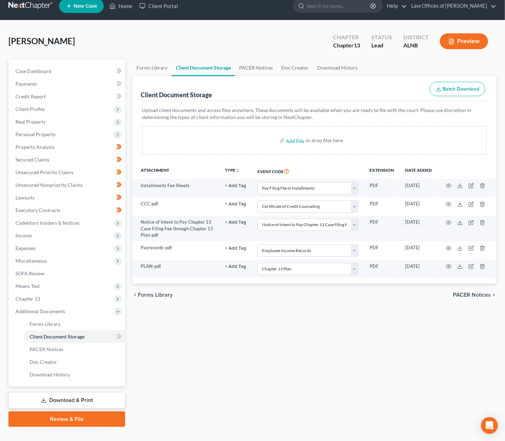
click at [73, 412] on link "Review & File" at bounding box center [66, 419] width 117 height 15
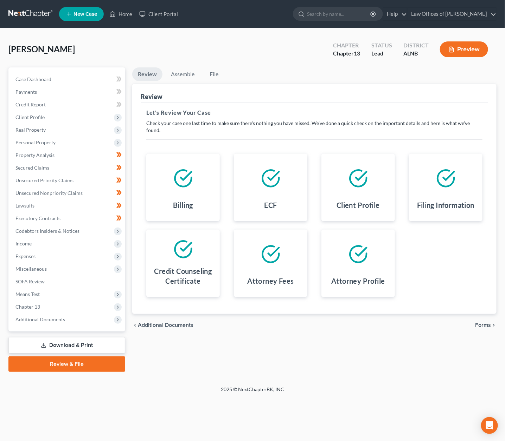
click at [458, 323] on span "Forms" at bounding box center [483, 326] width 16 height 6
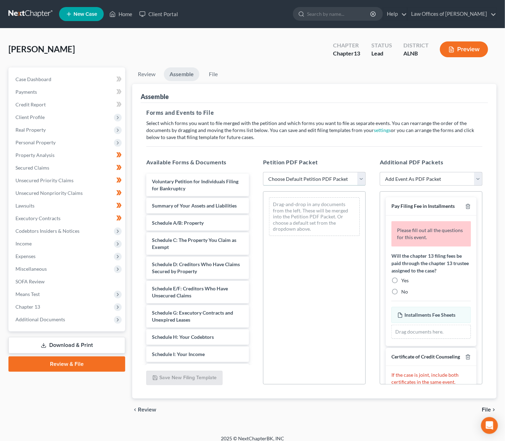
select select "0"
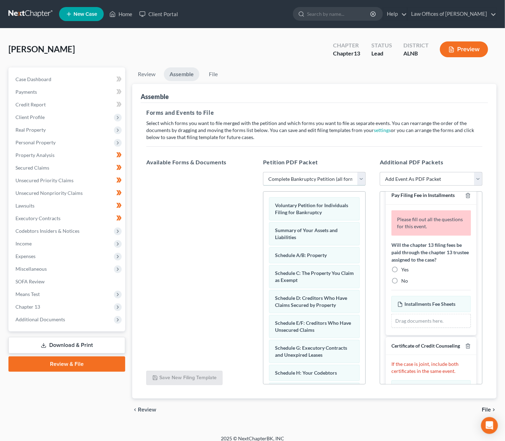
scroll to position [15, 0]
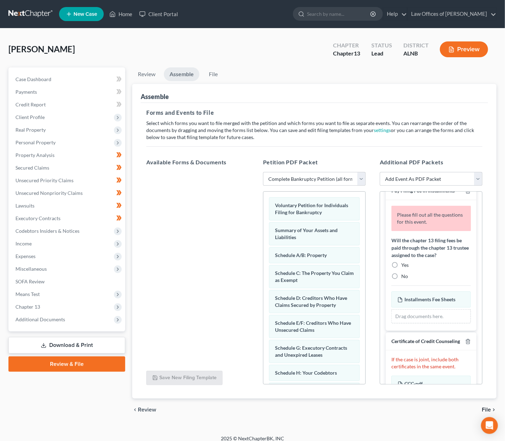
click at [401, 262] on label "Yes" at bounding box center [404, 265] width 7 height 7
click at [404, 262] on input "Yes" at bounding box center [406, 264] width 5 height 5
radio input "true"
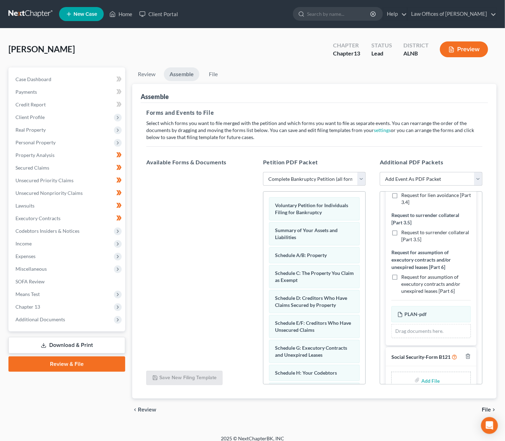
scroll to position [477, 0]
click at [429, 375] on input "file" at bounding box center [429, 381] width 17 height 13
type input "C:\fakepath\SIGNED SSN.pdf"
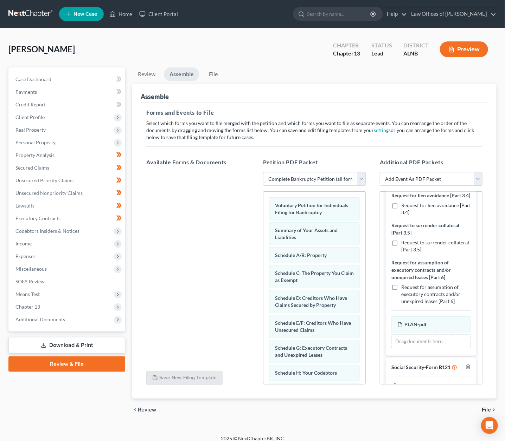
scroll to position [0, 0]
click at [458, 409] on span "File" at bounding box center [485, 410] width 9 height 6
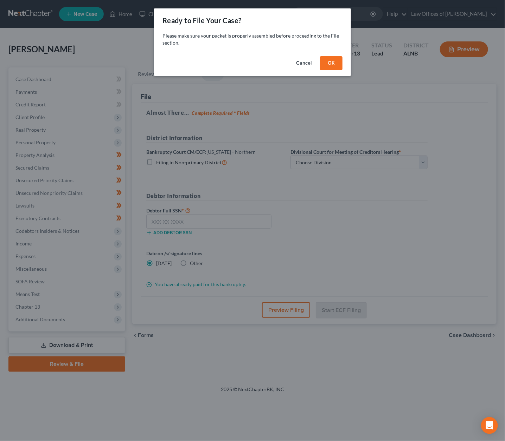
click at [322, 63] on button "OK" at bounding box center [331, 63] width 22 height 14
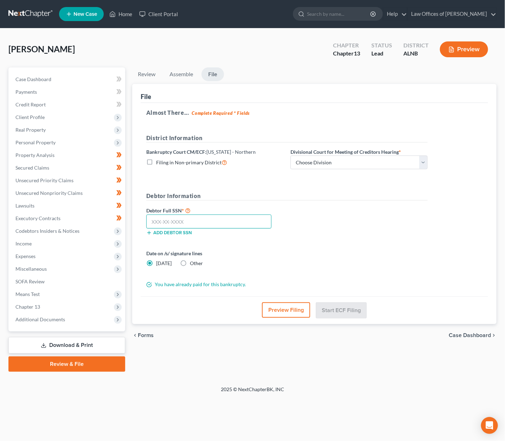
click at [169, 218] on input "text" at bounding box center [208, 222] width 125 height 14
paste input "text"
click at [231, 224] on input "text" at bounding box center [208, 222] width 125 height 14
type input "428-33-5106"
select select "2"
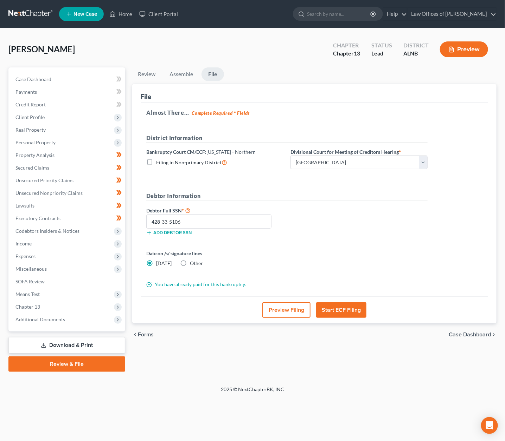
click at [339, 303] on button "Start ECF Filing" at bounding box center [341, 310] width 50 height 15
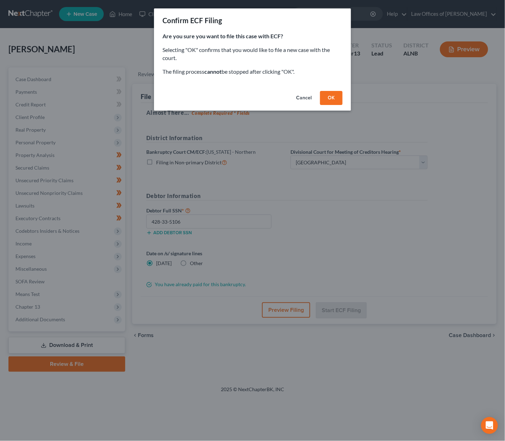
click at [327, 99] on button "OK" at bounding box center [331, 98] width 22 height 14
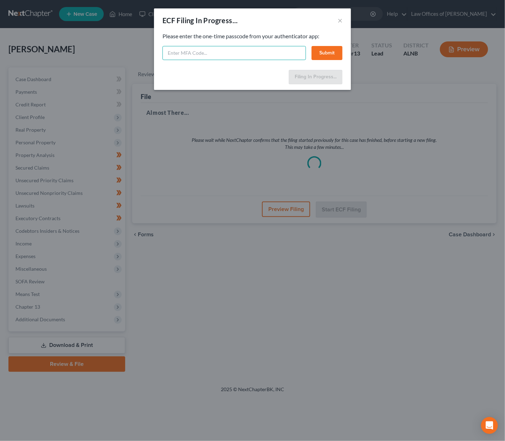
click at [282, 54] on input "text" at bounding box center [233, 53] width 143 height 14
type input "287237"
click at [316, 49] on button "Submit" at bounding box center [326, 53] width 31 height 14
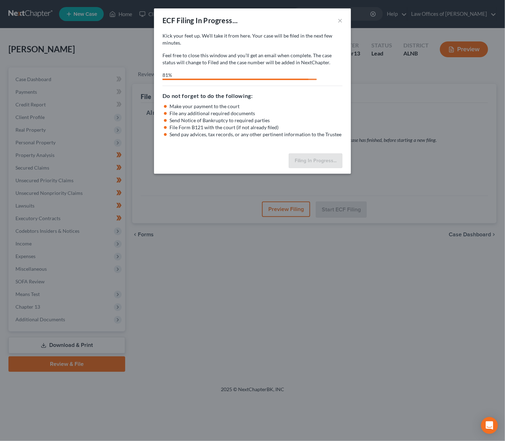
select select "2"
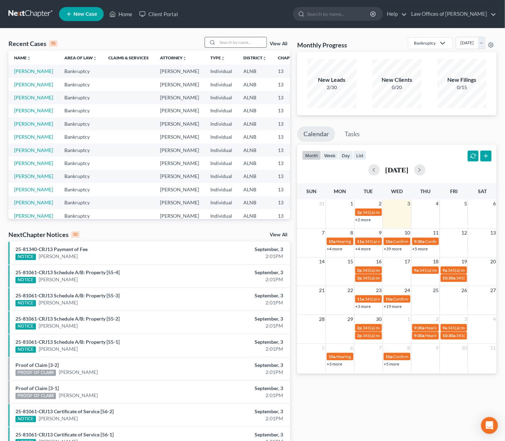
click at [253, 39] on input "search" at bounding box center [241, 42] width 49 height 10
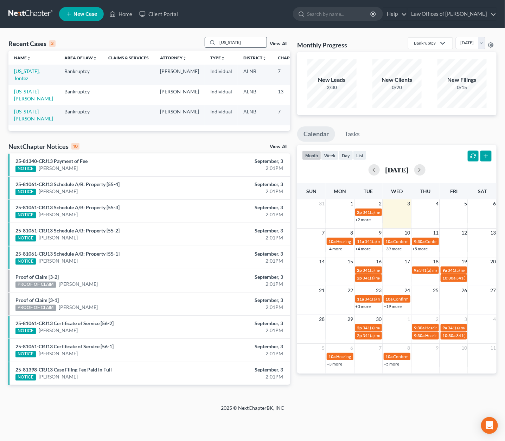
type input "Washington"
drag, startPoint x: 253, startPoint y: 39, endPoint x: 20, endPoint y: 97, distance: 240.3
click at [20, 97] on link "[US_STATE][PERSON_NAME]" at bounding box center [33, 95] width 39 height 13
select select "1"
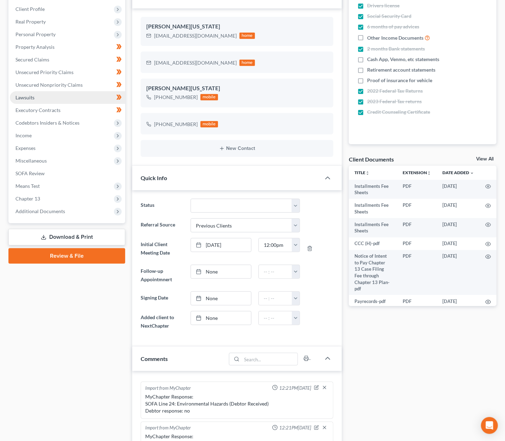
scroll to position [109, 0]
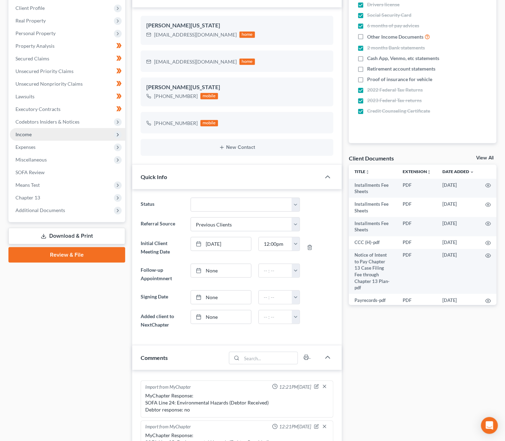
click at [28, 131] on span "Income" at bounding box center [23, 134] width 16 height 6
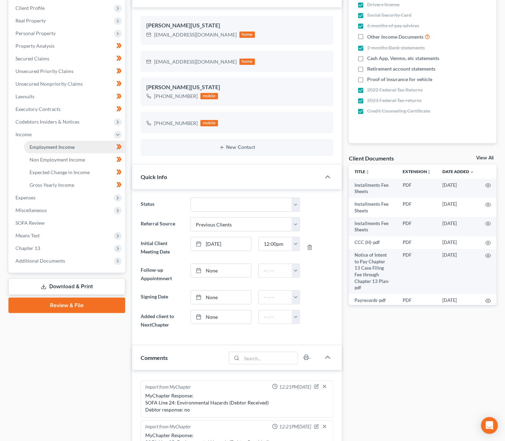
click at [73, 144] on span "Employment Income" at bounding box center [52, 147] width 45 height 6
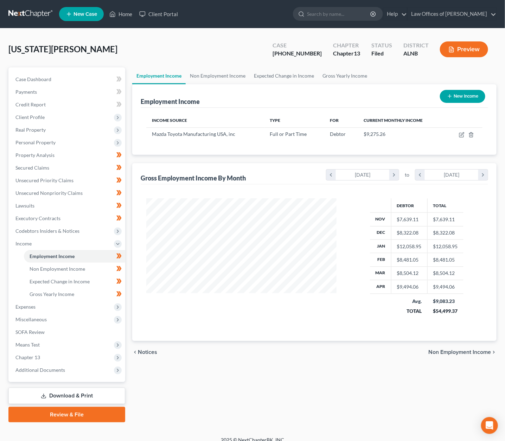
scroll to position [123, 204]
click at [459, 135] on icon "button" at bounding box center [461, 135] width 4 height 4
select select "0"
select select "2"
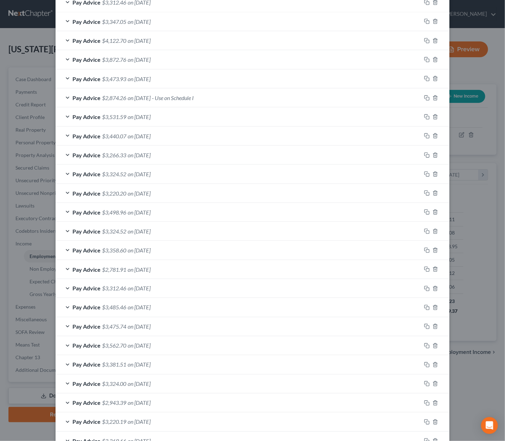
scroll to position [296, 0]
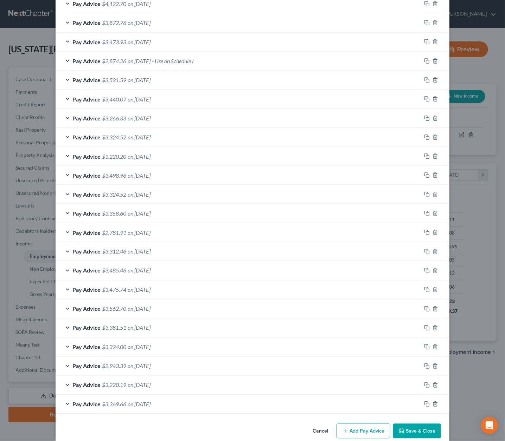
click at [134, 229] on span "on 11/08/2024" at bounding box center [139, 232] width 23 height 7
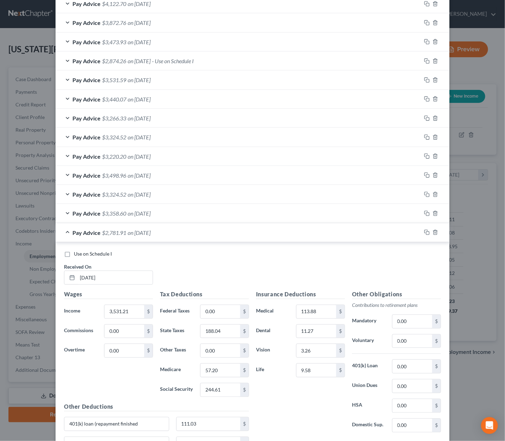
click at [138, 210] on span "on 11/22/2024" at bounding box center [139, 213] width 23 height 7
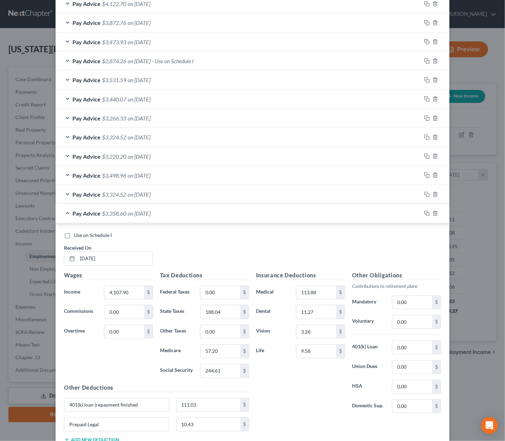
click at [134, 193] on div "Pay Advice $3,324.52 on 12/06/2024" at bounding box center [238, 194] width 365 height 19
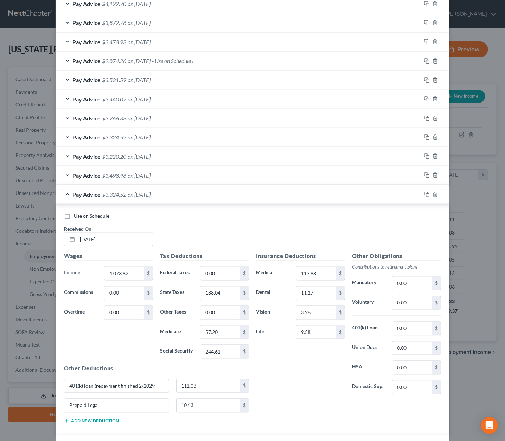
click at [133, 176] on div "Pay Advice $3,498.96 on 12/20/2024" at bounding box center [238, 175] width 365 height 19
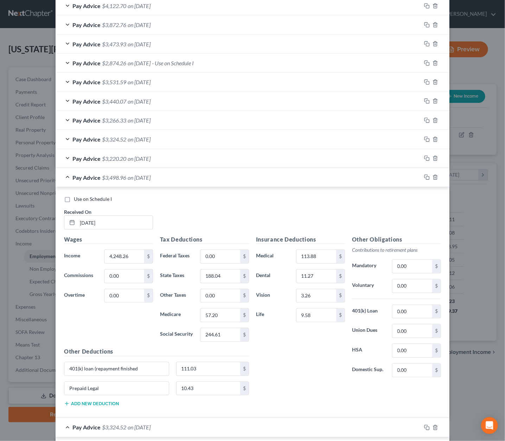
scroll to position [292, 0]
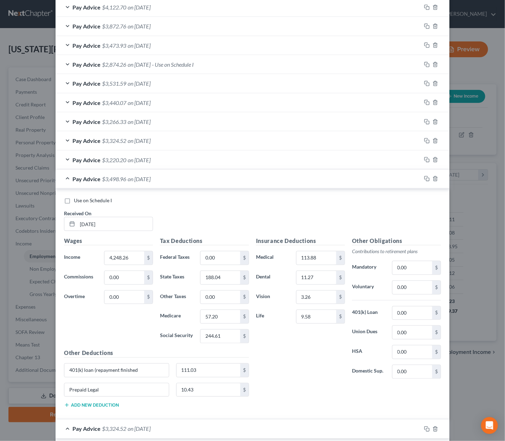
click at [131, 151] on div "Pay Advice $3,220.20 on 01/03/2025" at bounding box center [238, 160] width 365 height 19
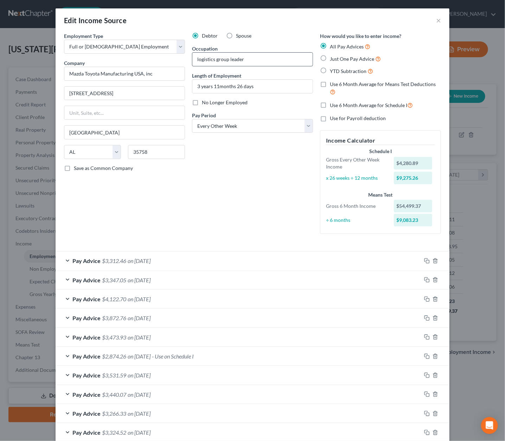
scroll to position [0, 0]
click at [437, 18] on button "×" at bounding box center [438, 20] width 5 height 8
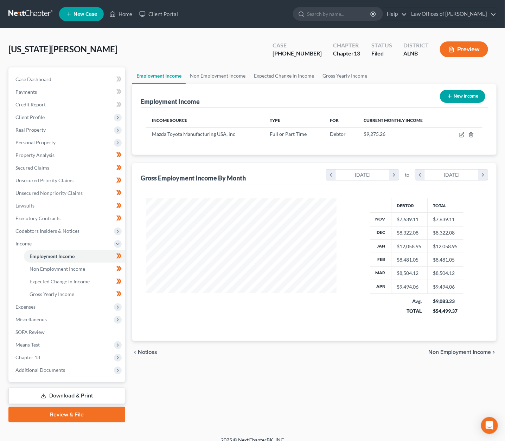
click at [416, 247] on div "$12,058.95" at bounding box center [409, 246] width 25 height 7
click at [459, 132] on icon "button" at bounding box center [462, 135] width 6 height 6
select select "0"
select select "2"
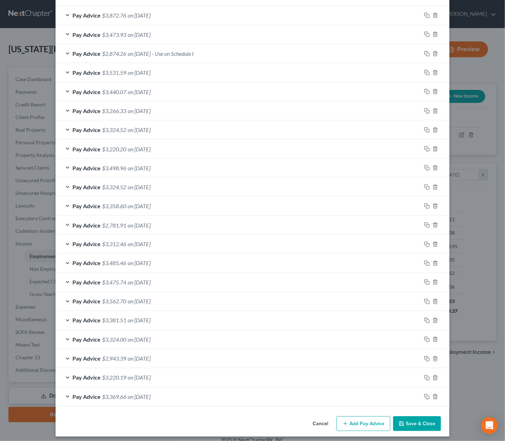
scroll to position [302, 0]
click at [410, 418] on button "Save & Close" at bounding box center [417, 425] width 48 height 15
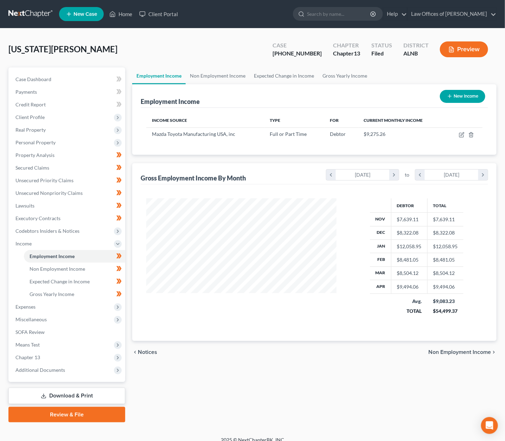
scroll to position [0, 0]
click at [460, 134] on icon "button" at bounding box center [462, 135] width 6 height 6
select select "0"
select select "2"
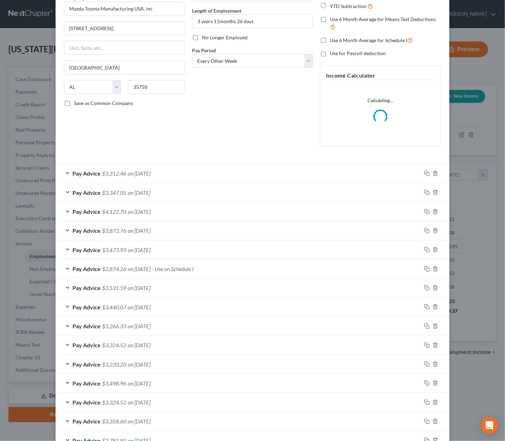
click at [109, 361] on span "$3,220.20" at bounding box center [114, 364] width 24 height 7
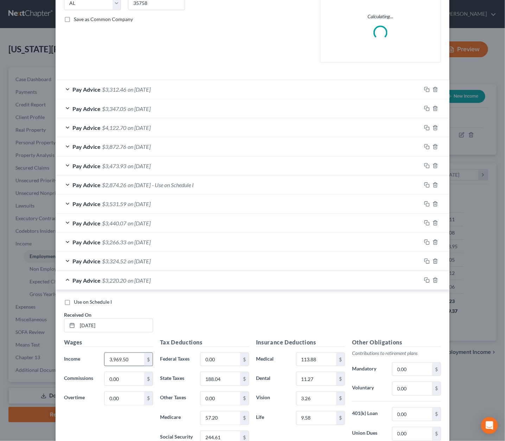
scroll to position [149, 0]
click at [126, 357] on input "3,969.50" at bounding box center [124, 360] width 40 height 13
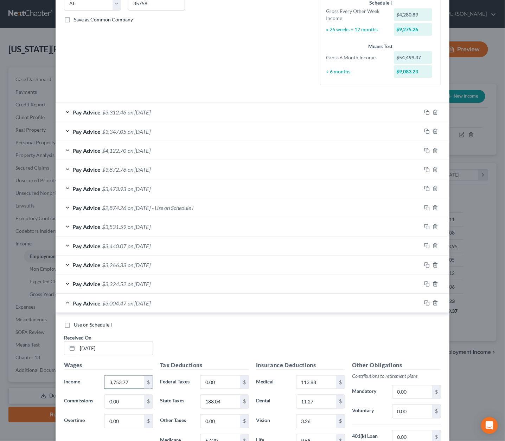
type input "3,753.77"
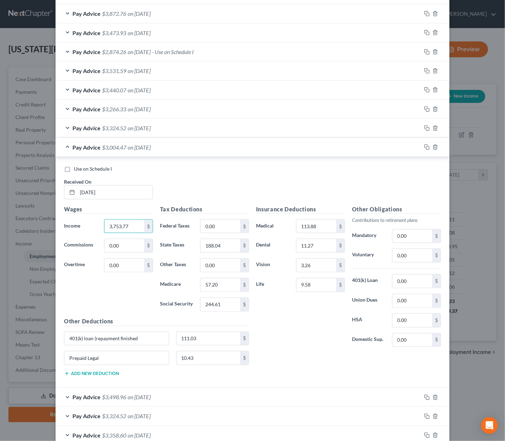
scroll to position [300, 0]
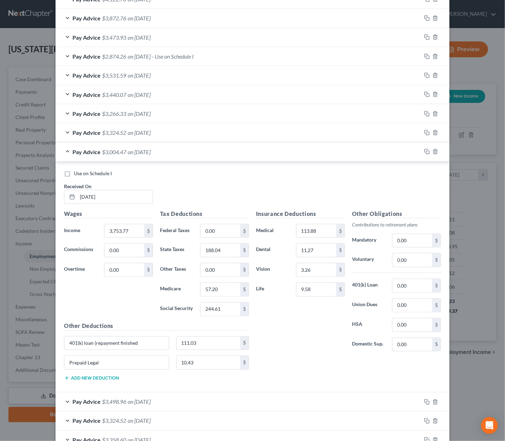
click at [135, 129] on span "on [DATE]" at bounding box center [139, 132] width 23 height 7
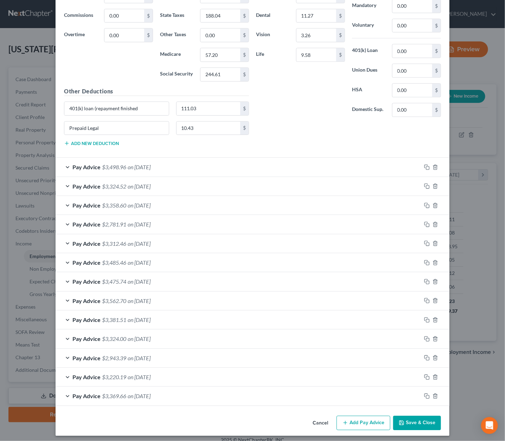
scroll to position [765, 0]
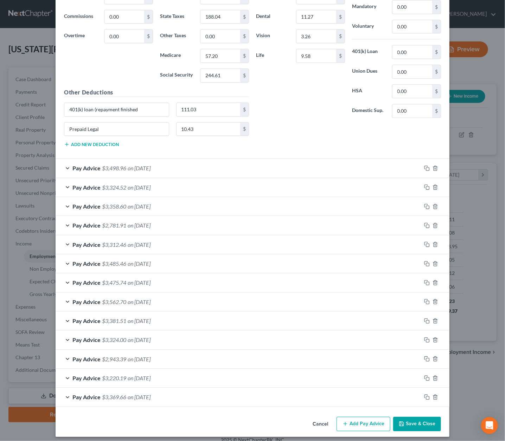
click at [435, 419] on button "Save & Close" at bounding box center [417, 424] width 48 height 15
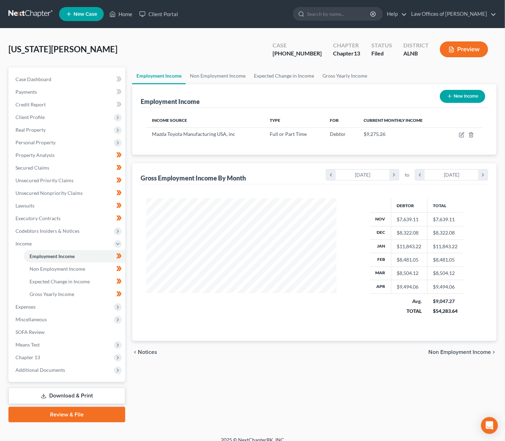
click at [411, 248] on td "$11,843.22" at bounding box center [409, 246] width 36 height 13
click at [460, 133] on icon "button" at bounding box center [462, 135] width 6 height 6
select select "0"
select select "2"
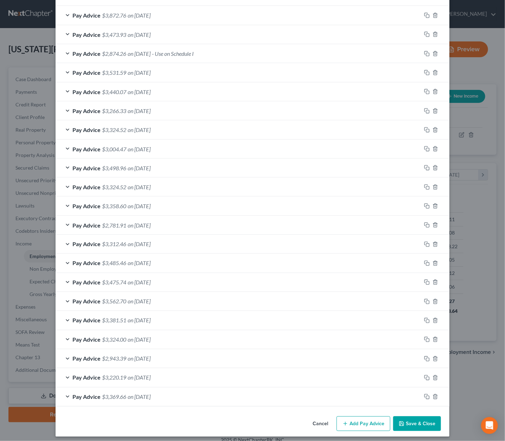
scroll to position [302, 0]
click at [430, 418] on button "Save & Close" at bounding box center [417, 425] width 48 height 15
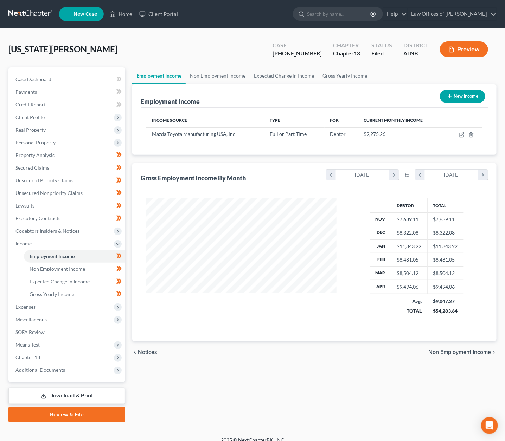
scroll to position [0, 0]
